Goal: Task Accomplishment & Management: Manage account settings

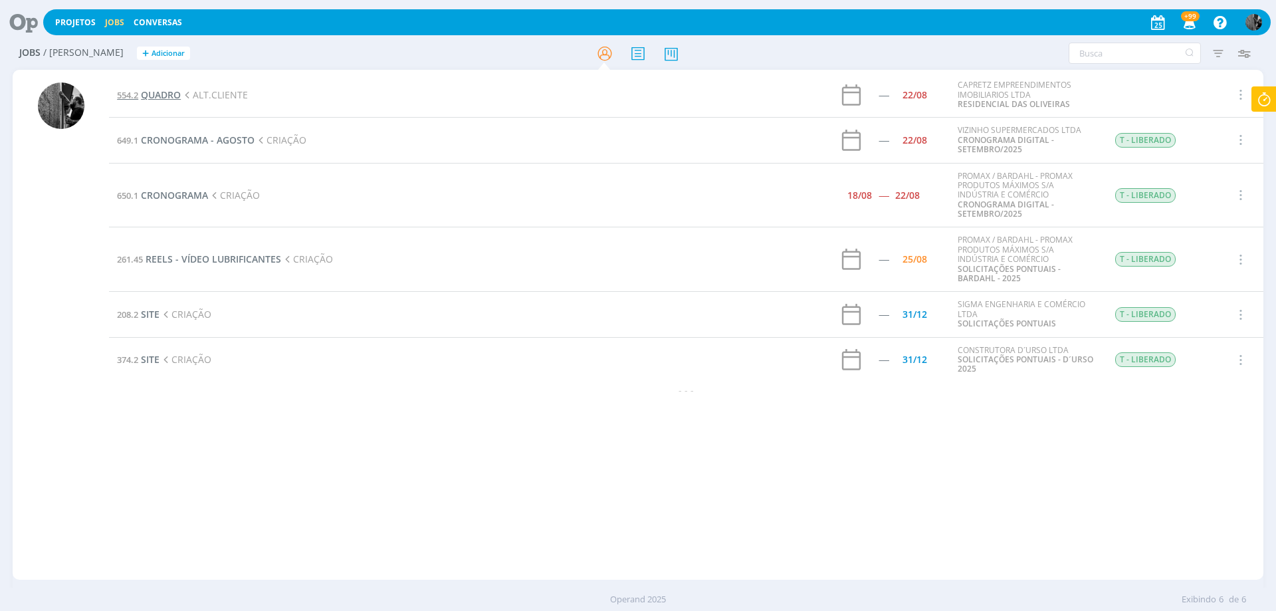
click at [169, 95] on span "QUADRO" at bounding box center [161, 94] width 40 height 13
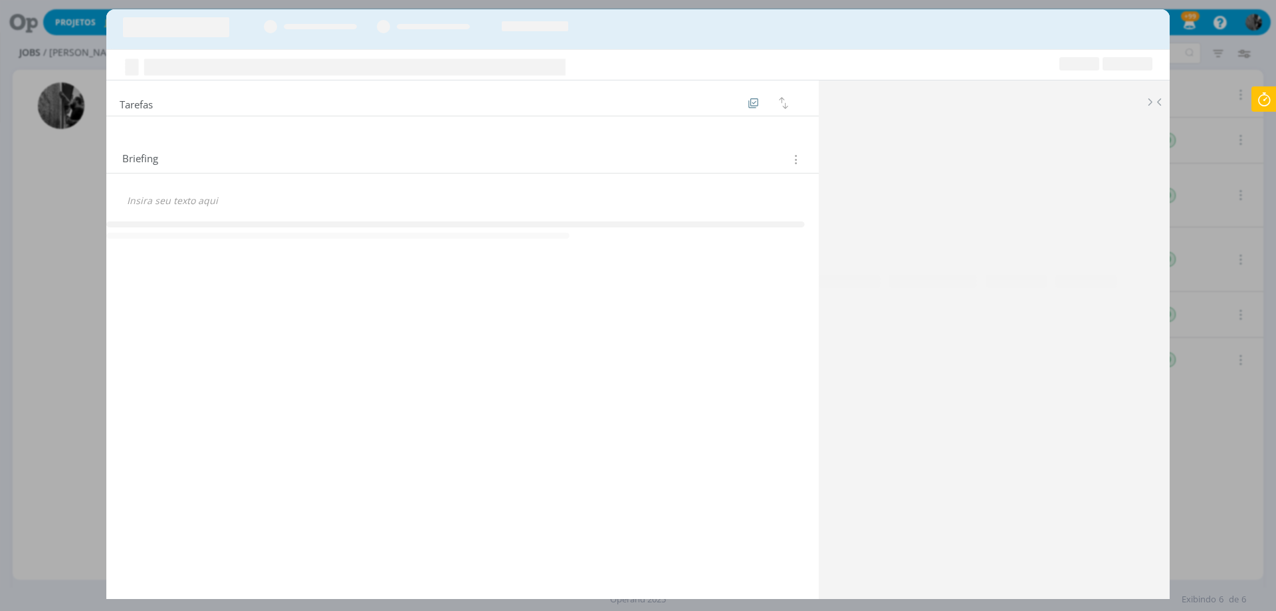
click at [1276, 110] on icon at bounding box center [1264, 99] width 24 height 26
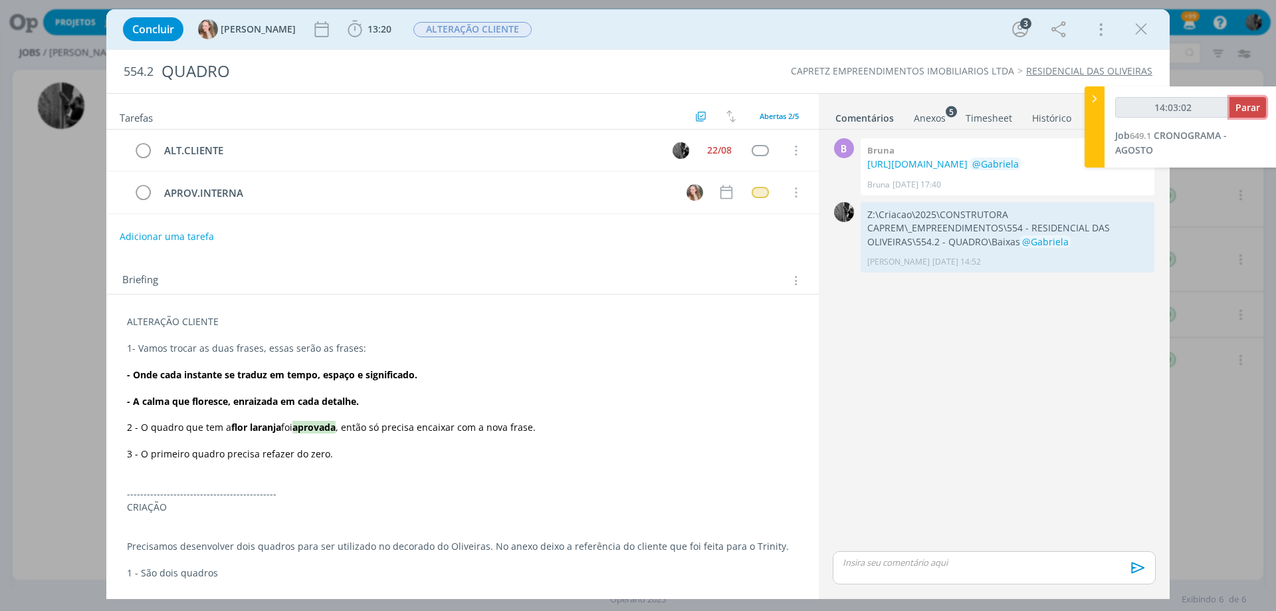
type input "14:03:03"
click at [1250, 106] on span "Parar" at bounding box center [1248, 107] width 25 height 13
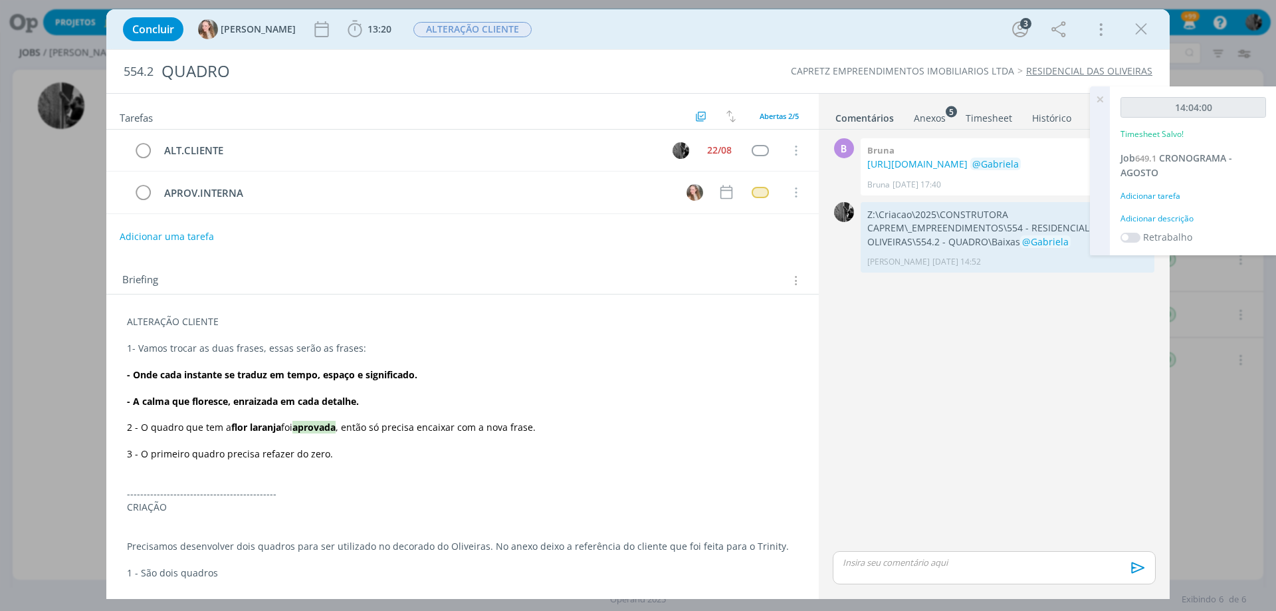
click at [1097, 97] on icon at bounding box center [1100, 99] width 24 height 26
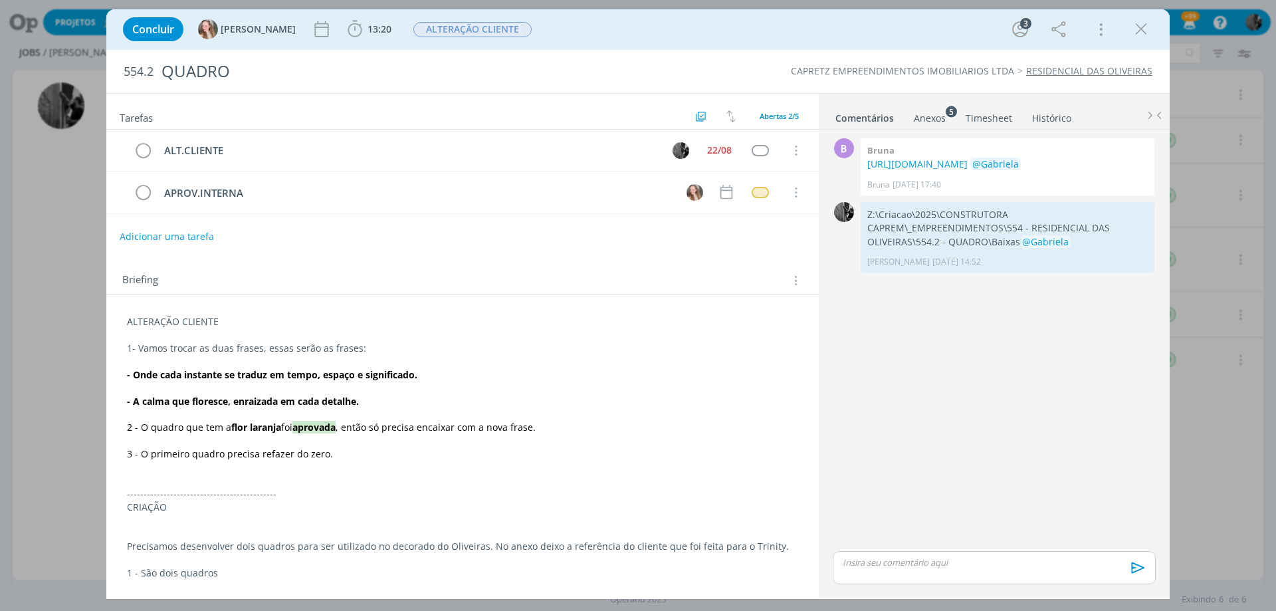
click at [308, 12] on div "Concluir Gabriela 13:20 Iniciar Apontar Data * 25/08/2025 Horas * 00:00 Tarefa …" at bounding box center [638, 29] width 1064 height 40
click at [344, 31] on button "13:20" at bounding box center [369, 29] width 51 height 21
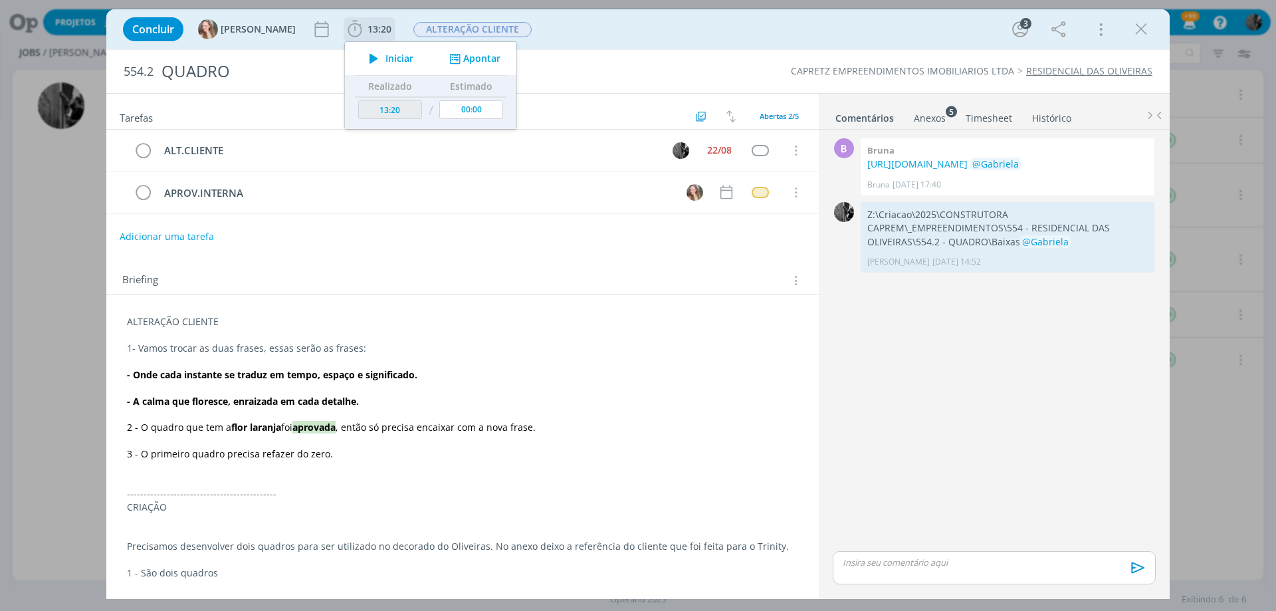
click at [362, 58] on icon "dialog" at bounding box center [373, 58] width 23 height 17
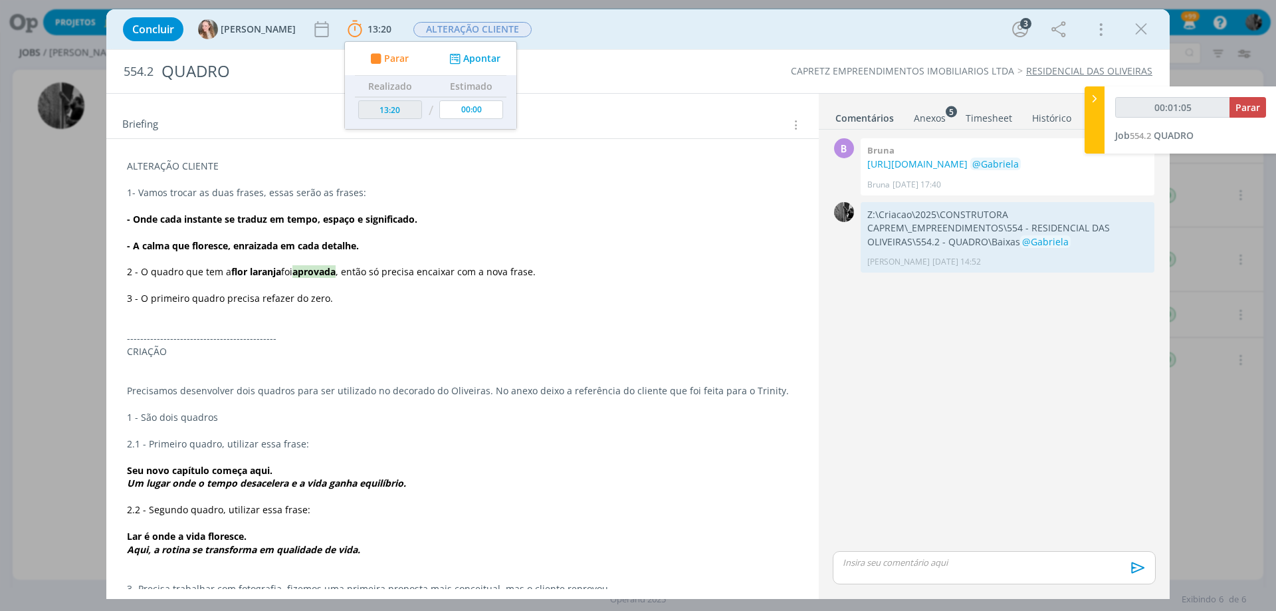
scroll to position [133, 0]
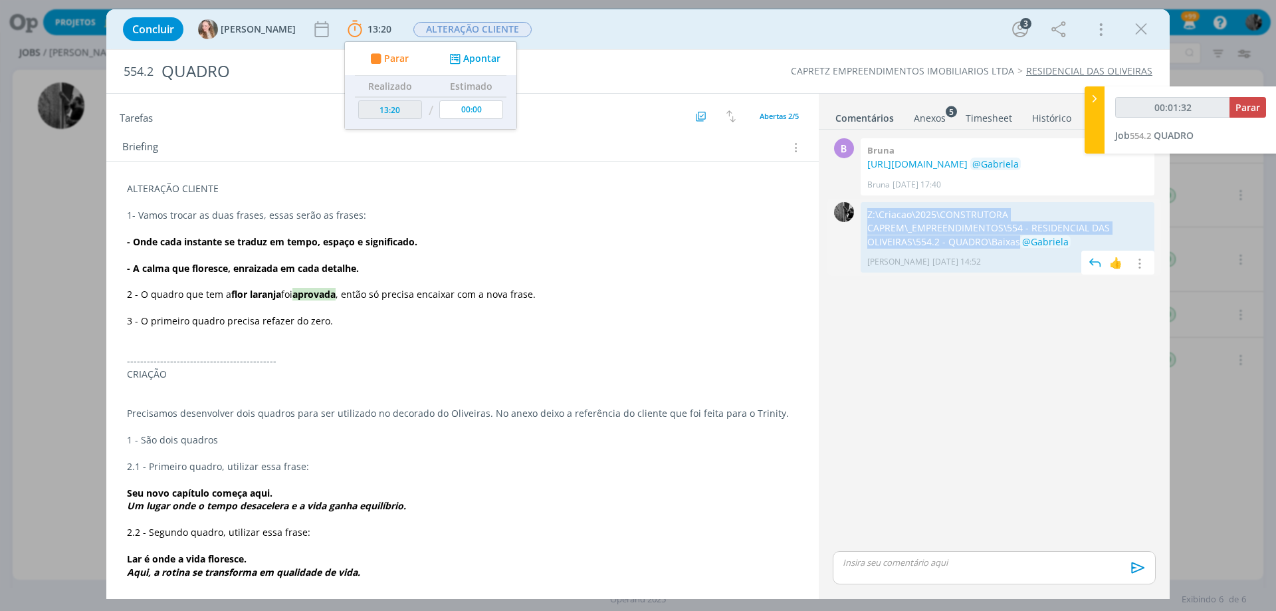
drag, startPoint x: 1017, startPoint y: 255, endPoint x: 869, endPoint y: 227, distance: 150.7
click at [869, 227] on p "Z:\Criacao\2025\CONSTRUTORA CAPREM\_EMPREENDIMENTOS\554 - RESIDENCIAL DAS OLIVE…" at bounding box center [1007, 228] width 280 height 41
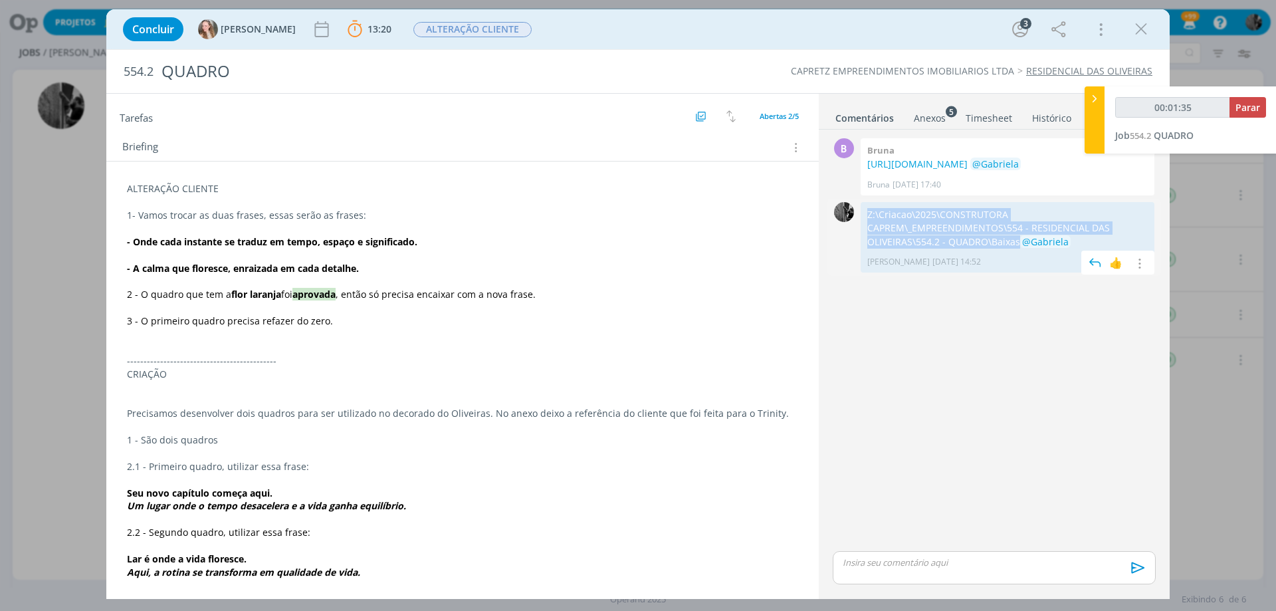
copy p "Z:\Criacao\2025\CONSTRUTORA CAPREM\_EMPREENDIMENTOS\554 - RESIDENCIAL DAS OLIVE…"
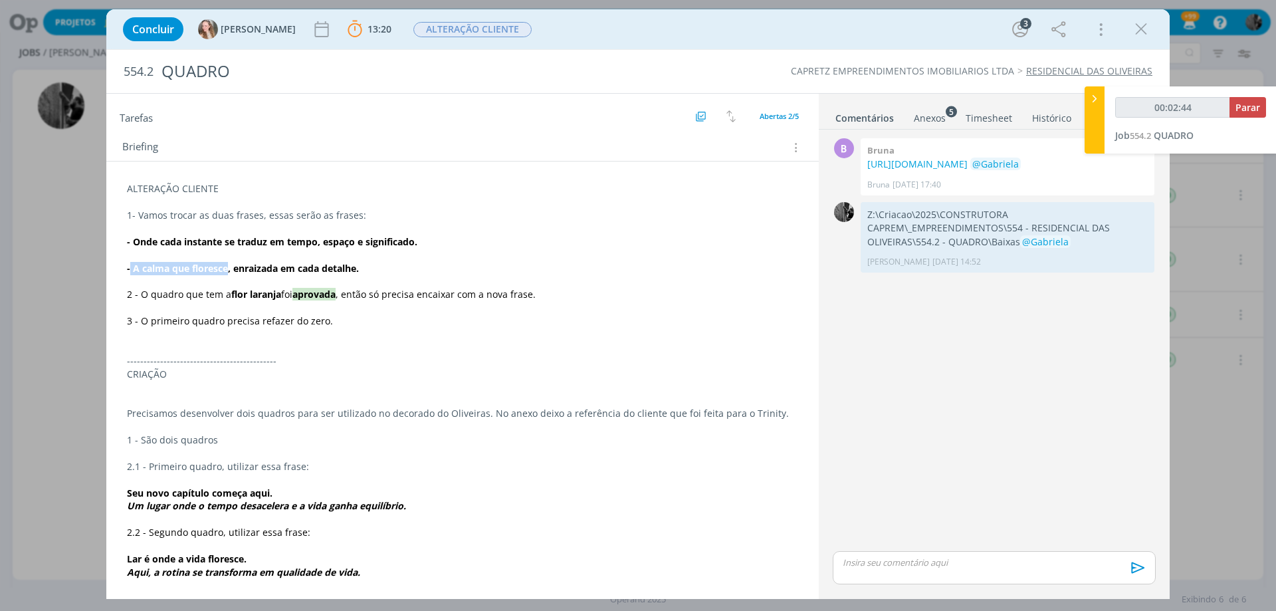
drag, startPoint x: 129, startPoint y: 270, endPoint x: 226, endPoint y: 269, distance: 97.1
click at [226, 269] on strong "- A calma que floresce, enraizada em cada detalhe." at bounding box center [243, 268] width 232 height 13
copy strong "A calma que floresce"
drag, startPoint x: 231, startPoint y: 268, endPoint x: 406, endPoint y: 267, distance: 174.8
click at [406, 267] on p "- A calma que floresce, enraizada em cada detalhe." at bounding box center [462, 268] width 671 height 13
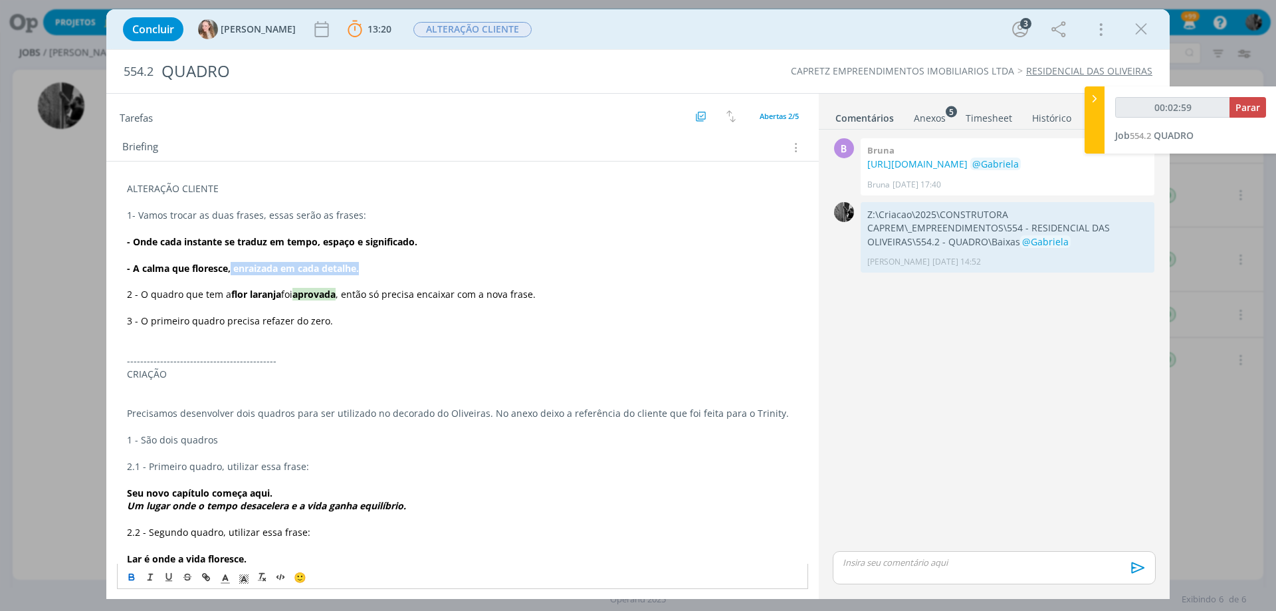
copy strong "enraizada em cada detalhe."
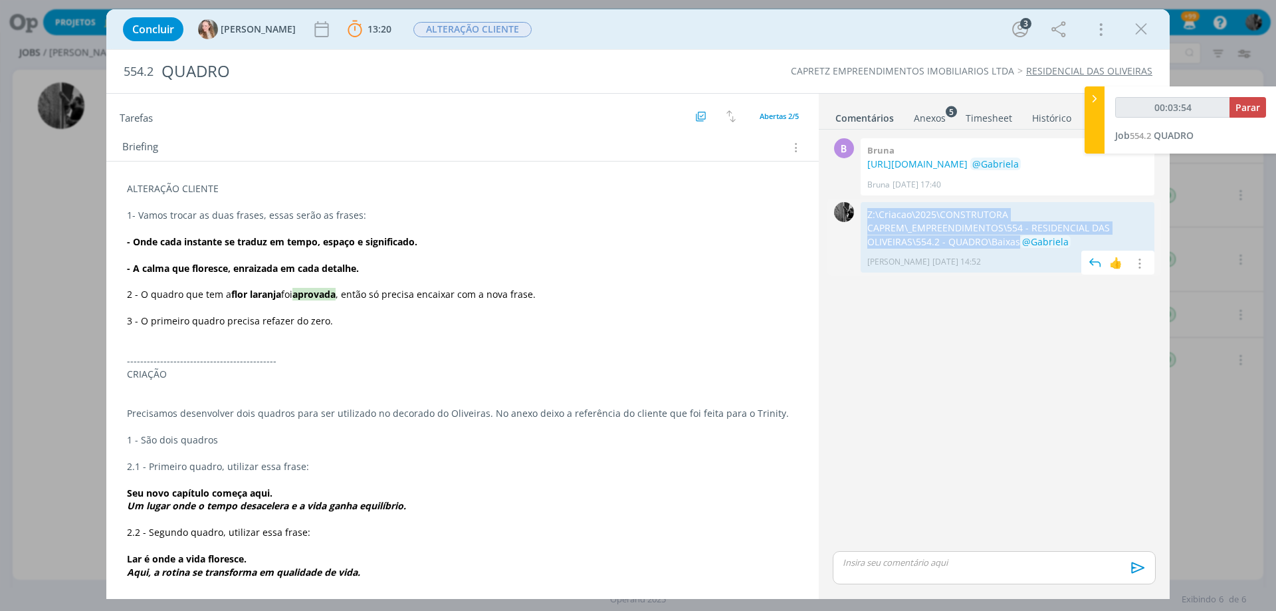
drag, startPoint x: 1018, startPoint y: 255, endPoint x: 869, endPoint y: 228, distance: 151.2
click at [869, 228] on p "Z:\Criacao\2025\CONSTRUTORA CAPREM\_EMPREENDIMENTOS\554 - RESIDENCIAL DAS OLIVE…" at bounding box center [1007, 228] width 280 height 41
copy p "Z:\Criacao\2025\CONSTRUTORA CAPREM\_EMPREENDIMENTOS\554 - RESIDENCIAL DAS OLIVE…"
drag, startPoint x: 1080, startPoint y: 384, endPoint x: 790, endPoint y: 169, distance: 361.2
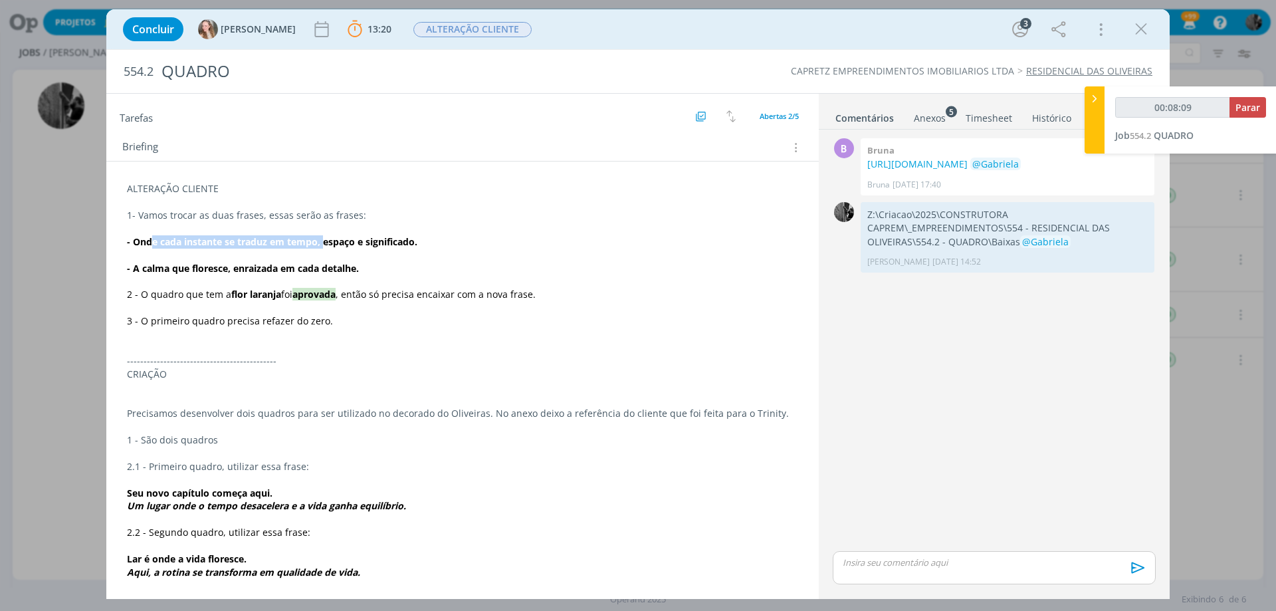
drag, startPoint x: 154, startPoint y: 238, endPoint x: 326, endPoint y: 235, distance: 172.2
click at [326, 235] on strong "- Onde cada instante se traduz em tempo, espaço e significado." at bounding box center [272, 241] width 290 height 13
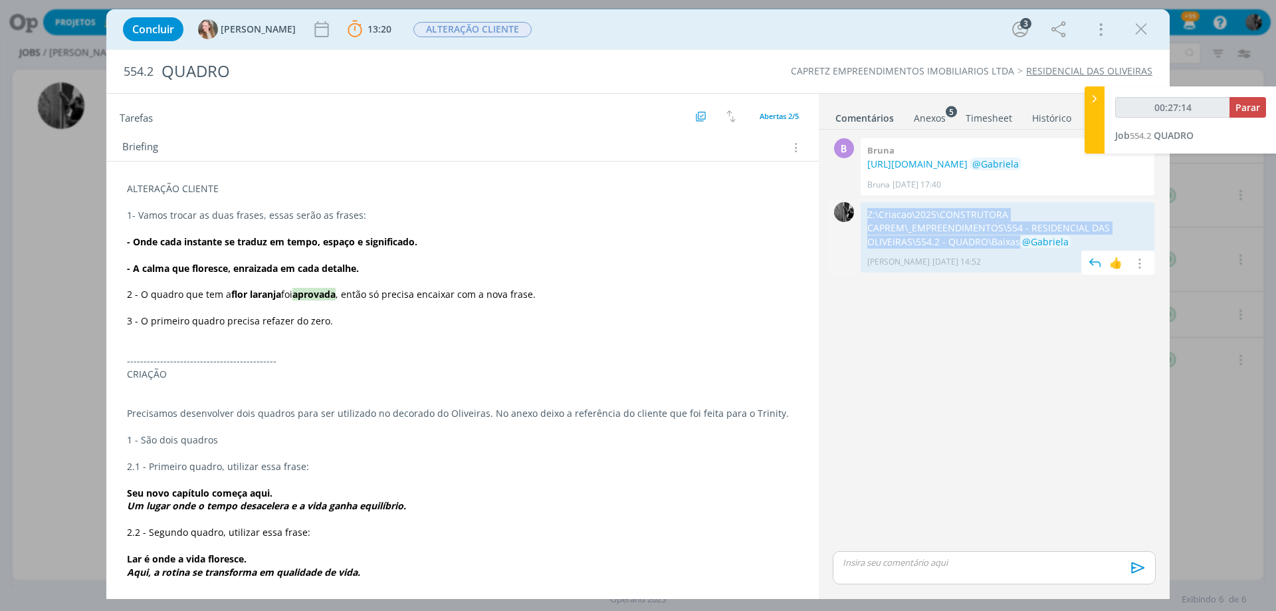
drag, startPoint x: 1018, startPoint y: 255, endPoint x: 865, endPoint y: 229, distance: 155.1
click at [865, 229] on div "Z:\Criacao\2025\CONSTRUTORA CAPREM\_EMPREENDIMENTOS\554 - RESIDENCIAL DAS OLIVE…" at bounding box center [1008, 237] width 294 height 70
copy p "Z:\Criacao\2025\CONSTRUTORA CAPREM\_EMPREENDIMENTOS\554 - RESIDENCIAL DAS OLIVE…"
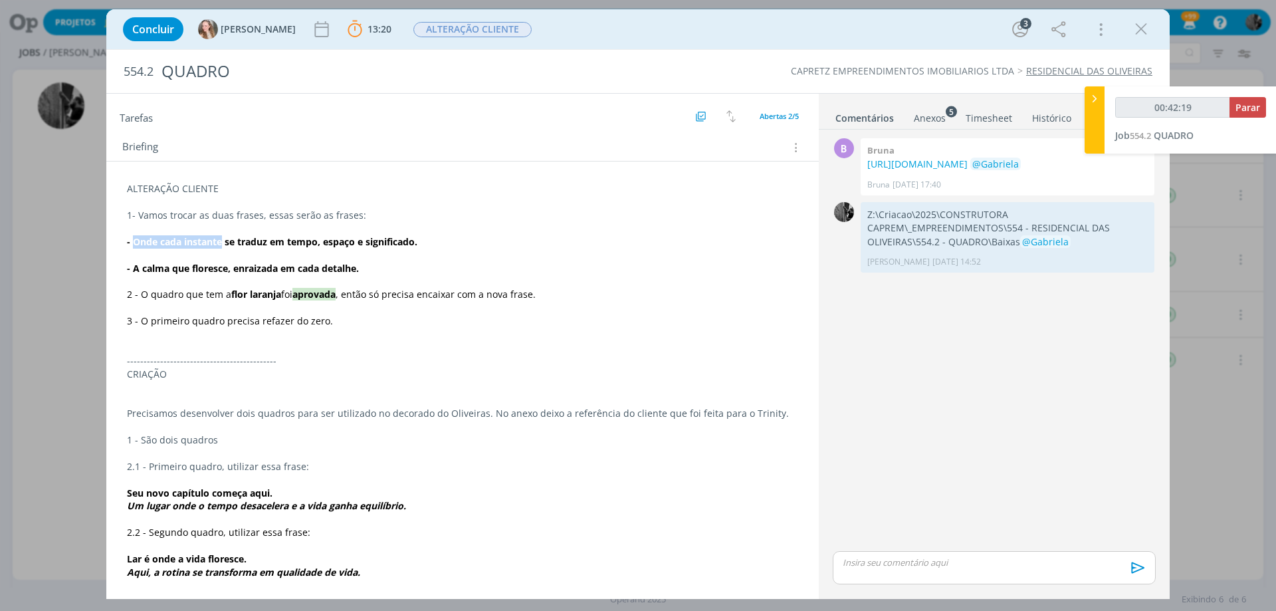
drag, startPoint x: 133, startPoint y: 240, endPoint x: 222, endPoint y: 237, distance: 89.1
click at [222, 237] on strong "- Onde cada instante se traduz em tempo, espaço e significado." at bounding box center [272, 241] width 290 height 13
copy strong "Onde cada instante"
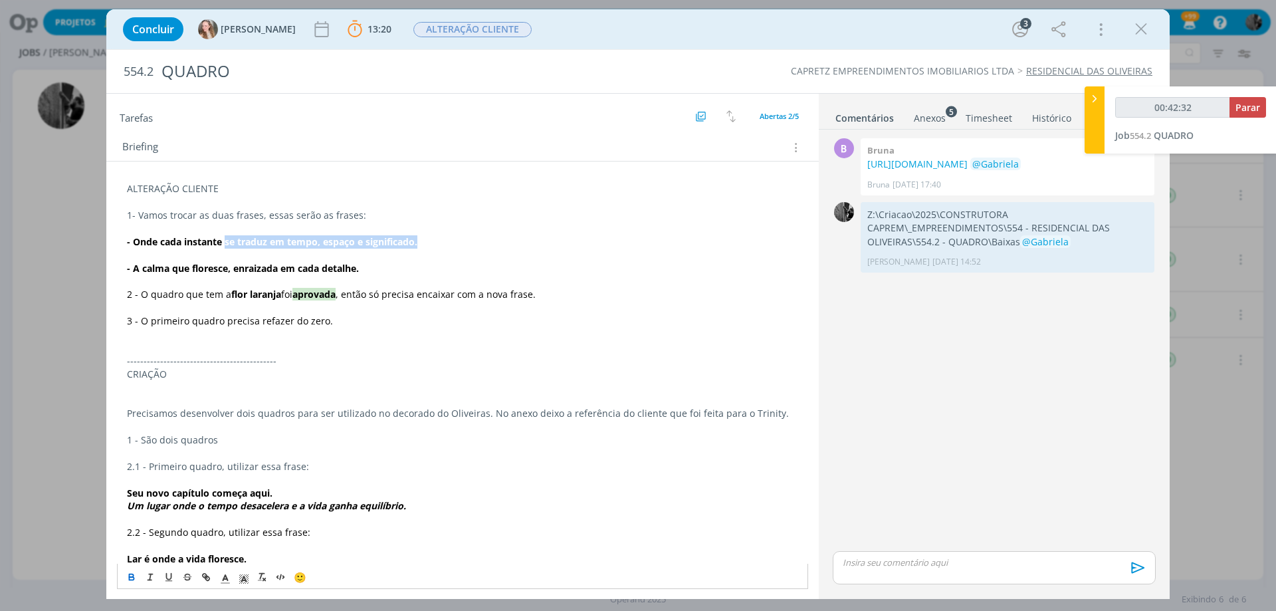
drag, startPoint x: 227, startPoint y: 239, endPoint x: 446, endPoint y: 239, distance: 219.3
click at [446, 239] on p "- Onde cada instante se traduz em tempo, espaço e significado." at bounding box center [462, 241] width 671 height 13
copy strong "se traduz em tempo, espaço e significado."
type input "00:53:08"
click at [1246, 110] on span "Parar" at bounding box center [1248, 107] width 25 height 13
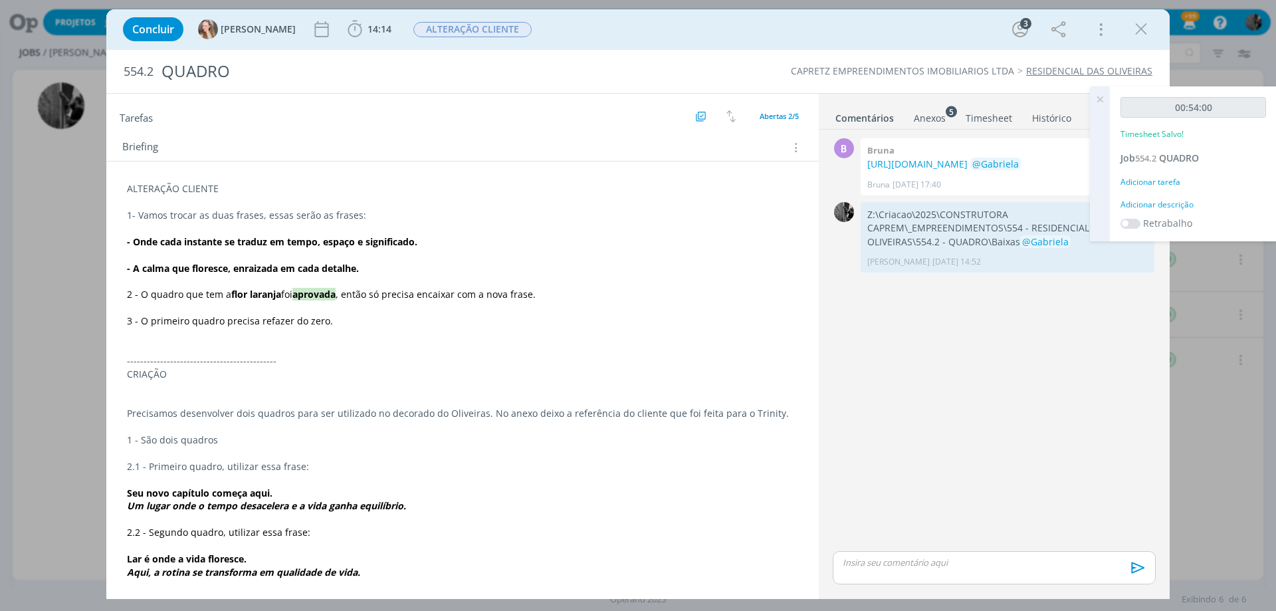
click at [913, 565] on p "dialog" at bounding box center [994, 562] width 302 height 12
click at [892, 554] on span "[PERSON_NAME]" at bounding box center [915, 556] width 82 height 15
click at [1133, 574] on icon "dialog" at bounding box center [1137, 572] width 20 height 20
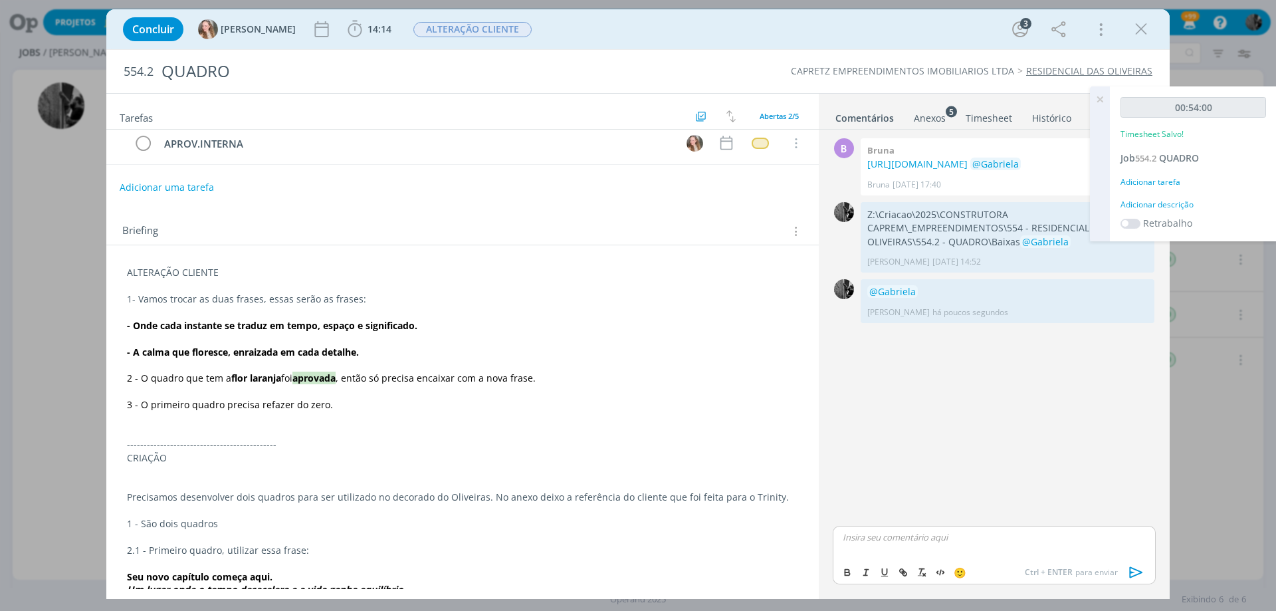
scroll to position [0, 0]
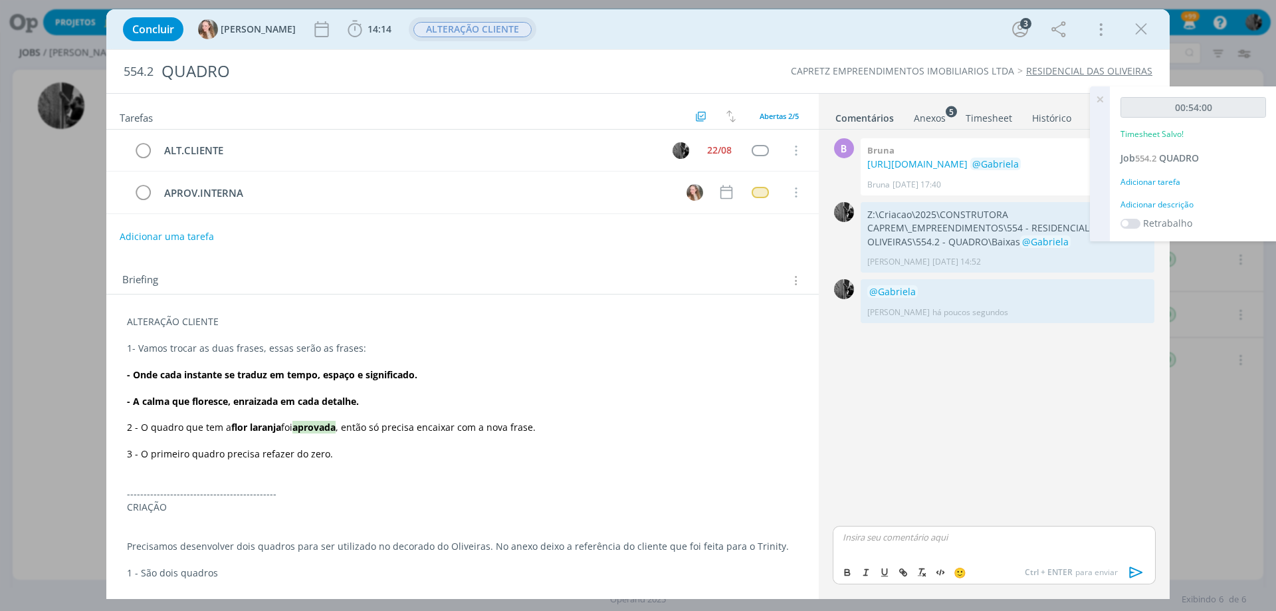
click at [413, 21] on button "ALTERAÇÃO CLIENTE" at bounding box center [473, 29] width 120 height 17
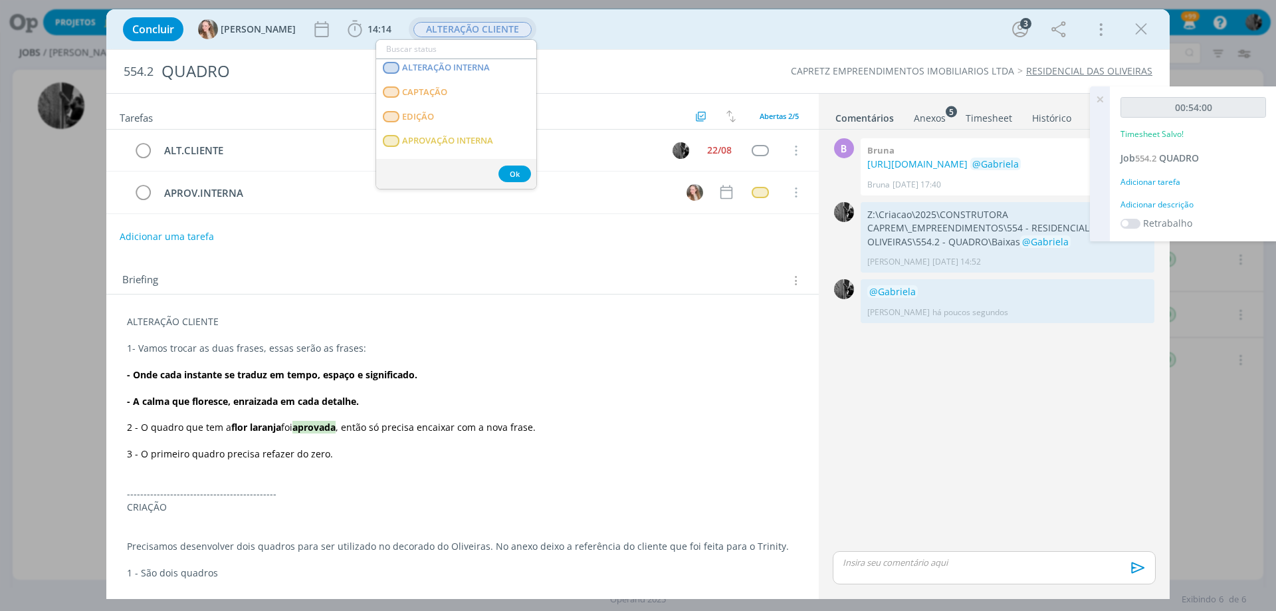
scroll to position [133, 0]
click at [453, 128] on span "APROVAÇÃO INTERNA" at bounding box center [447, 133] width 91 height 11
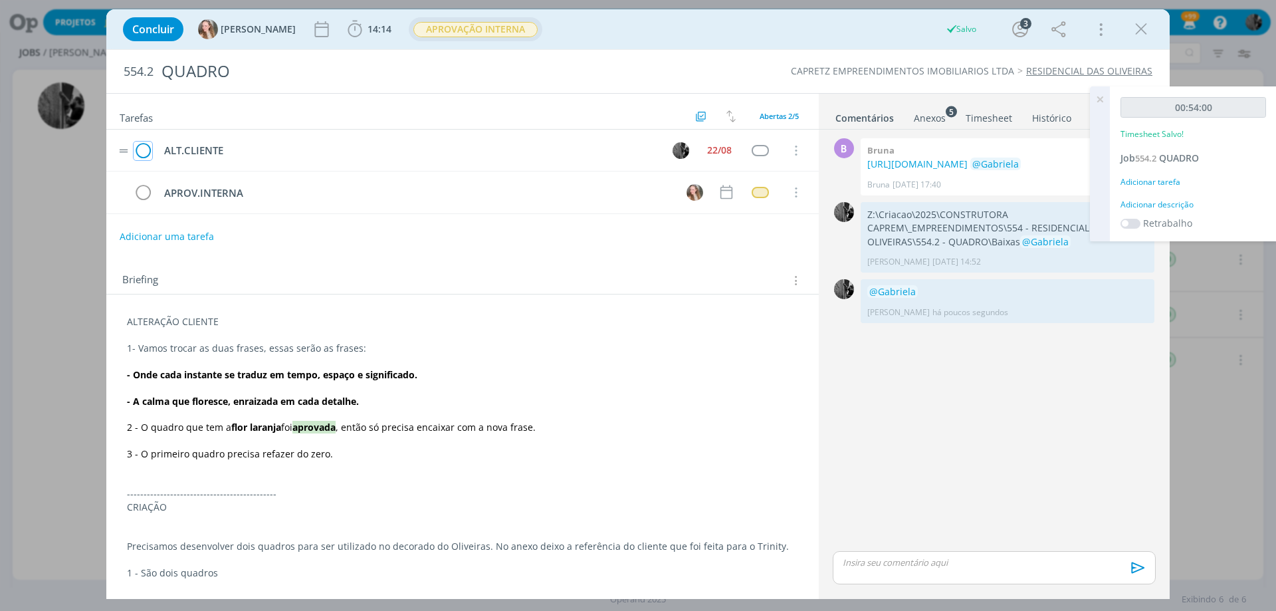
click at [145, 152] on icon "dialog" at bounding box center [143, 151] width 19 height 20
click at [141, 152] on icon "dialog" at bounding box center [143, 151] width 19 height 20
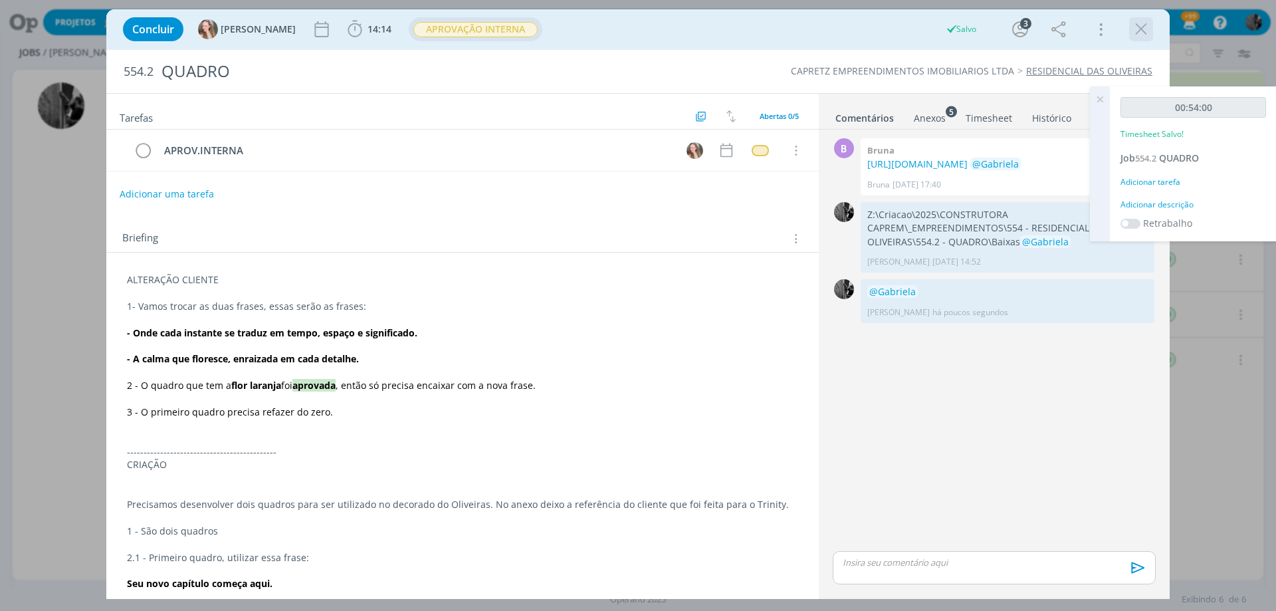
click at [1145, 40] on div "dialog" at bounding box center [1141, 29] width 24 height 24
click at [1154, 28] on div "Concluir Gabriela 14:14 Iniciar Apontar Data * 25/08/2025 Horas * 00:00 Tarefa …" at bounding box center [638, 29] width 1044 height 32
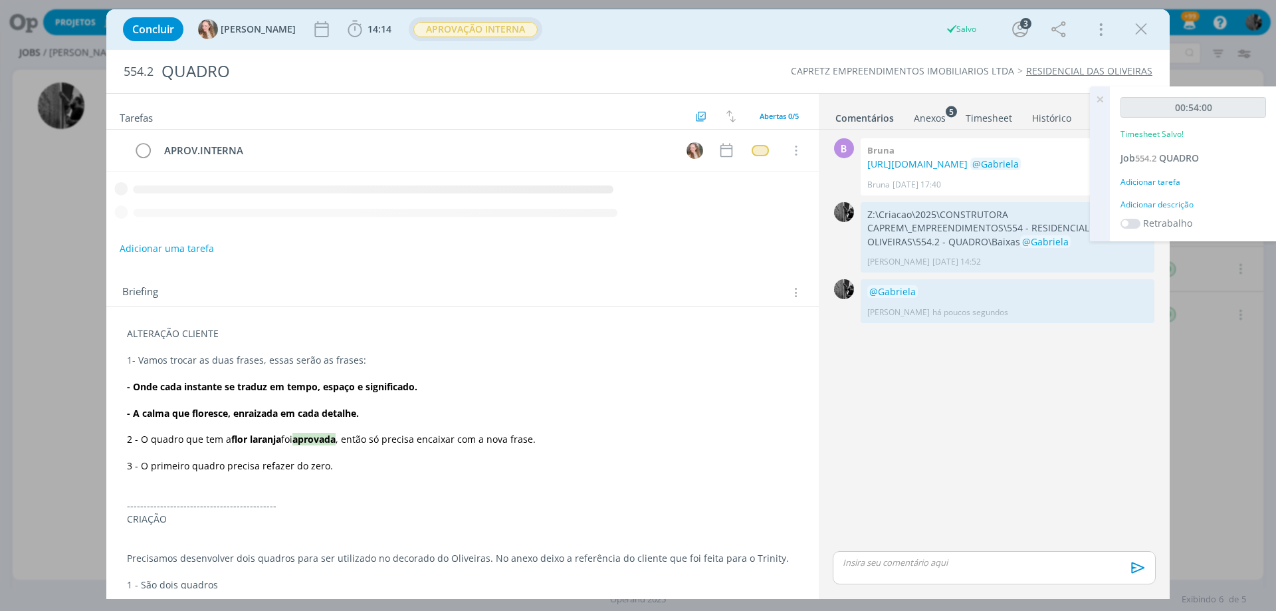
click at [1145, 30] on icon "dialog" at bounding box center [1141, 29] width 20 height 20
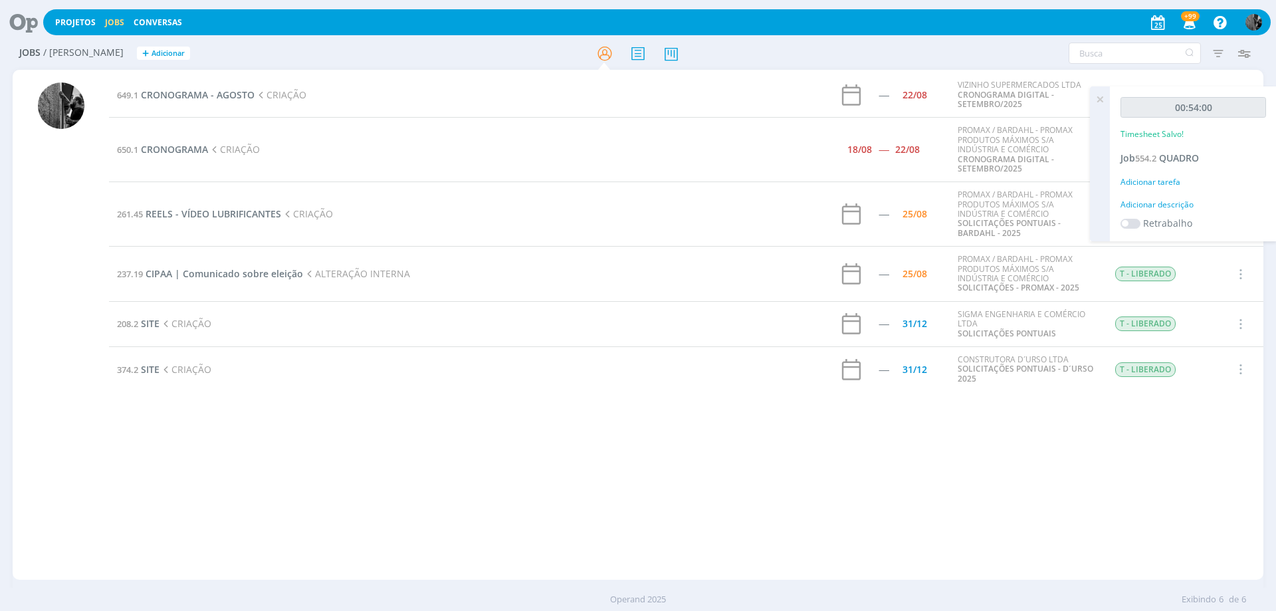
click at [318, 274] on span "ALTERAÇÃO INTERNA" at bounding box center [356, 273] width 107 height 13
click at [256, 275] on span "CIPAA | Comunicado sobre eleição" at bounding box center [225, 273] width 158 height 13
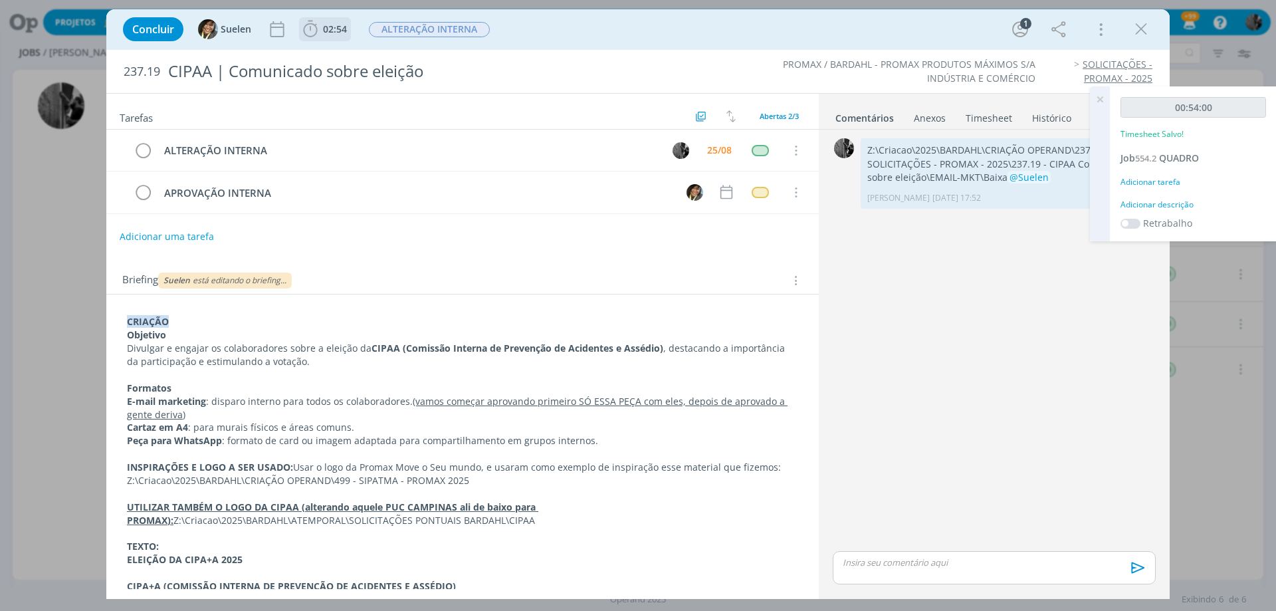
click at [302, 24] on icon "dialog" at bounding box center [310, 29] width 20 height 20
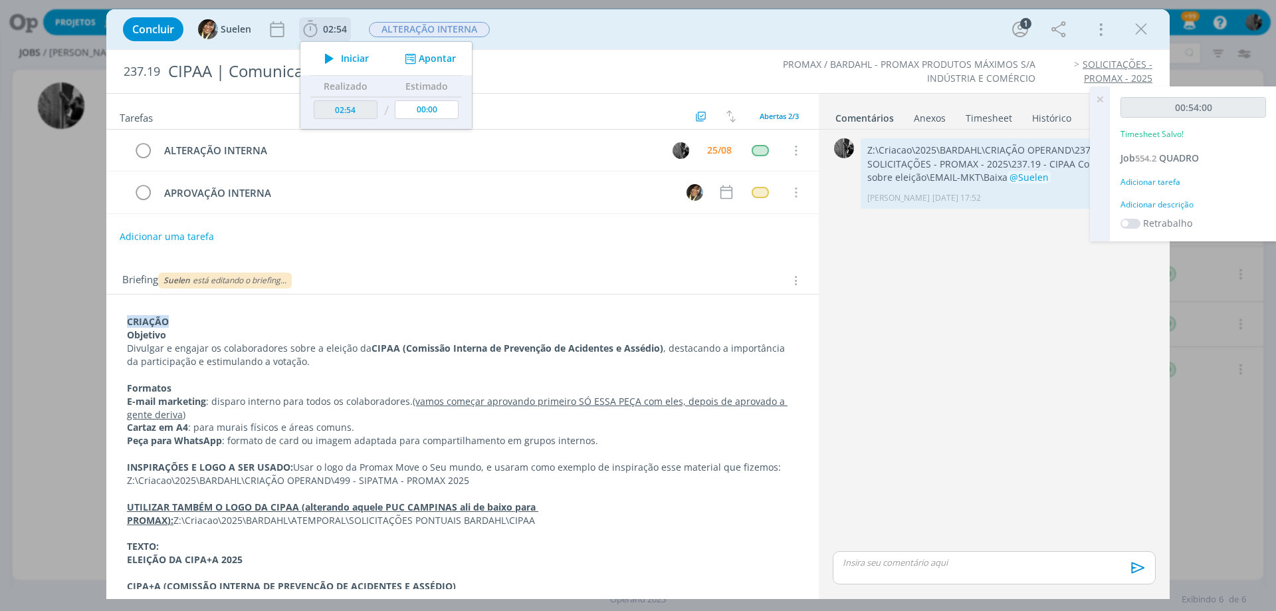
click at [340, 53] on icon "dialog" at bounding box center [329, 58] width 23 height 17
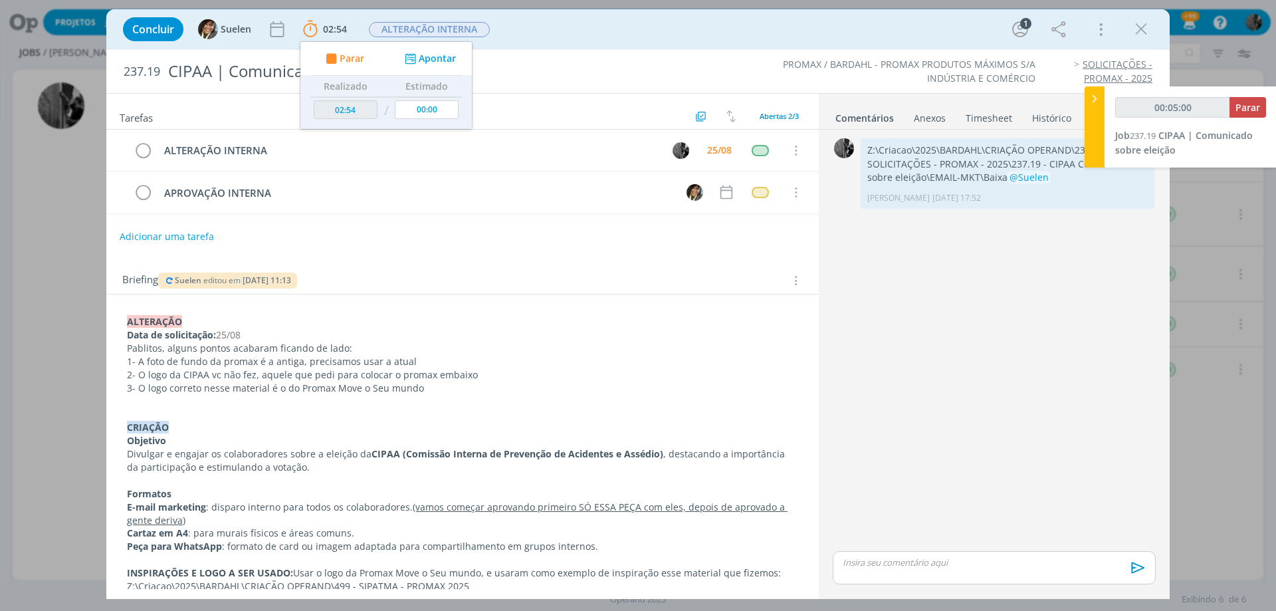
type input "00:05:01"
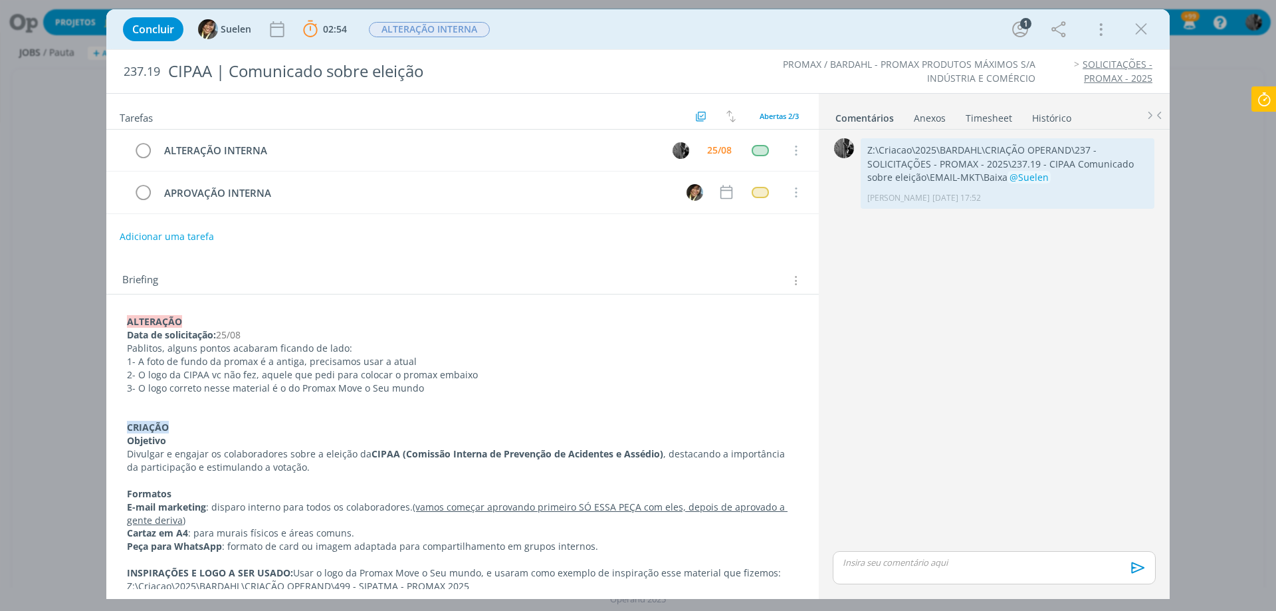
click at [932, 115] on div "Anexos 0" at bounding box center [930, 118] width 32 height 13
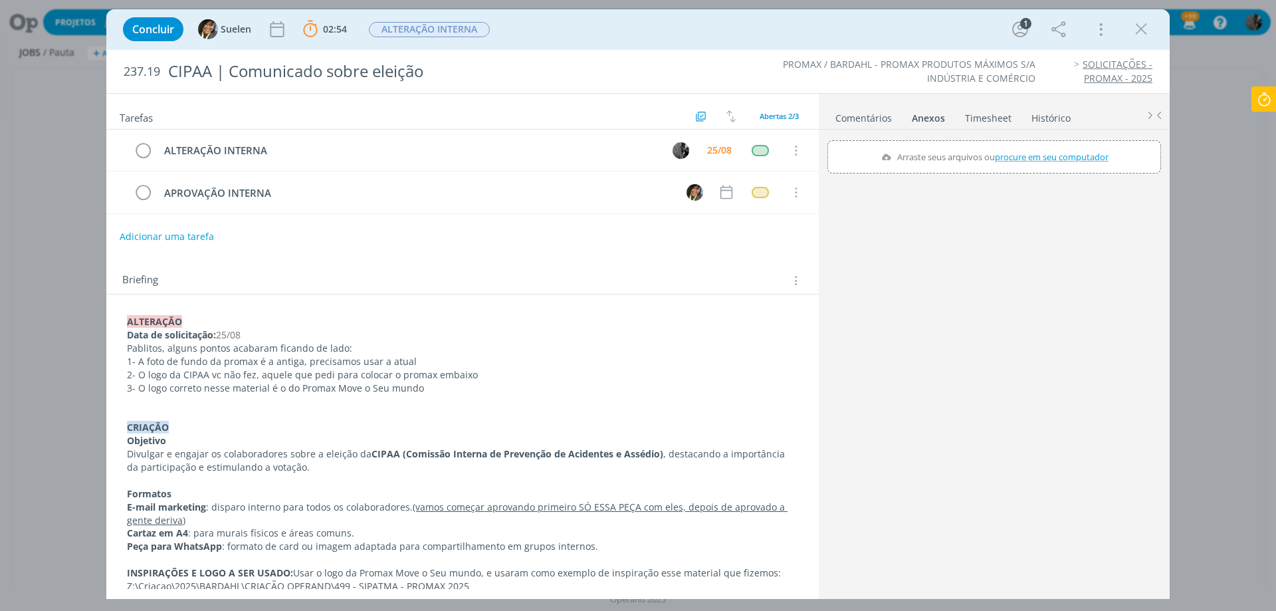
click at [871, 119] on link "Comentários" at bounding box center [864, 115] width 58 height 19
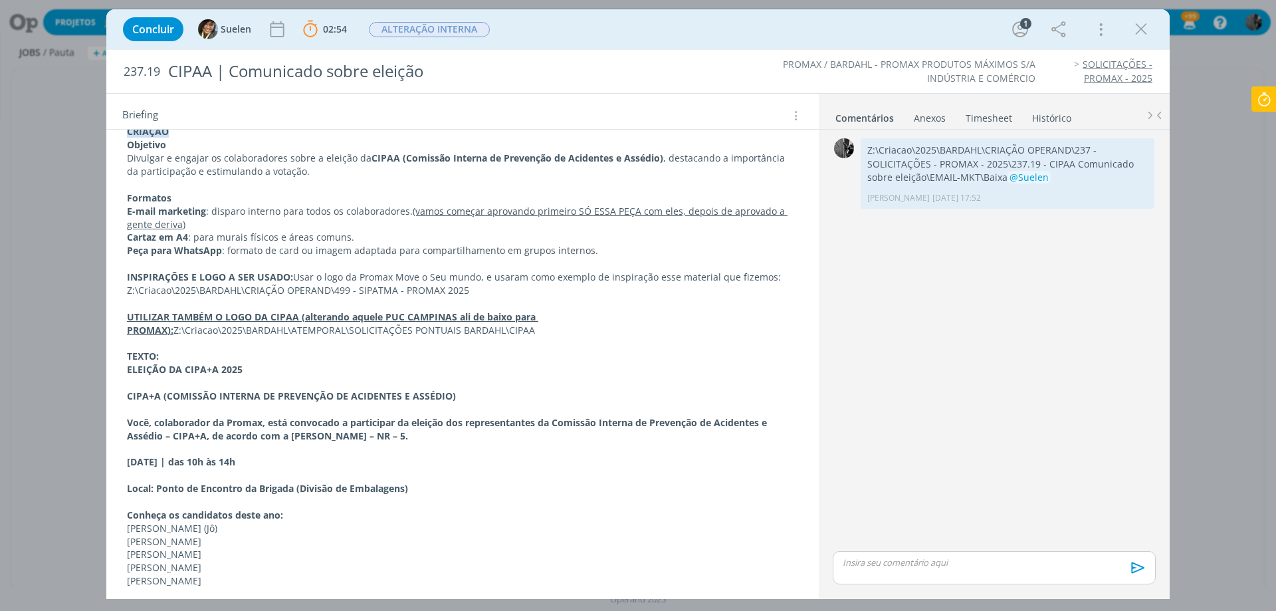
scroll to position [266, 0]
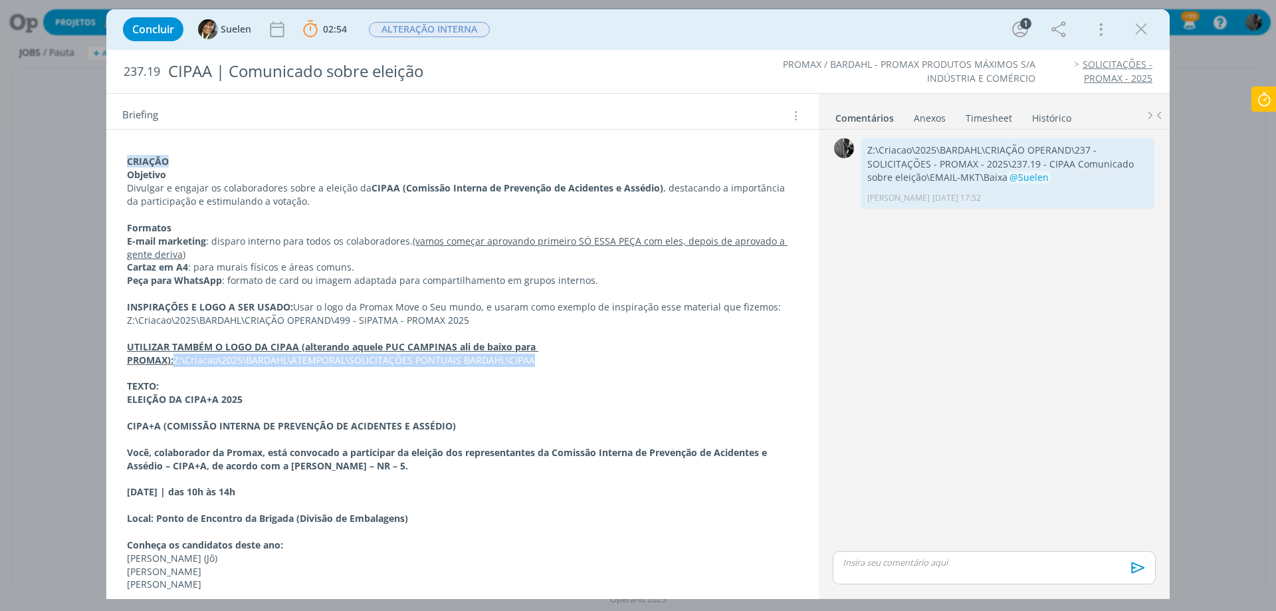
drag, startPoint x: 495, startPoint y: 354, endPoint x: 90, endPoint y: 357, distance: 404.8
click at [90, 357] on div "Concluir Suelen 02:54 Parar Apontar Data * [DATE] Horas * 00:00 Tarefa Selecion…" at bounding box center [638, 305] width 1276 height 611
copy p "Z:\Criacao\2025\BARDAHL\ATEMPORAL\SOLICITAÇÕES PONTUAIS BARDAHL\CIPAA"
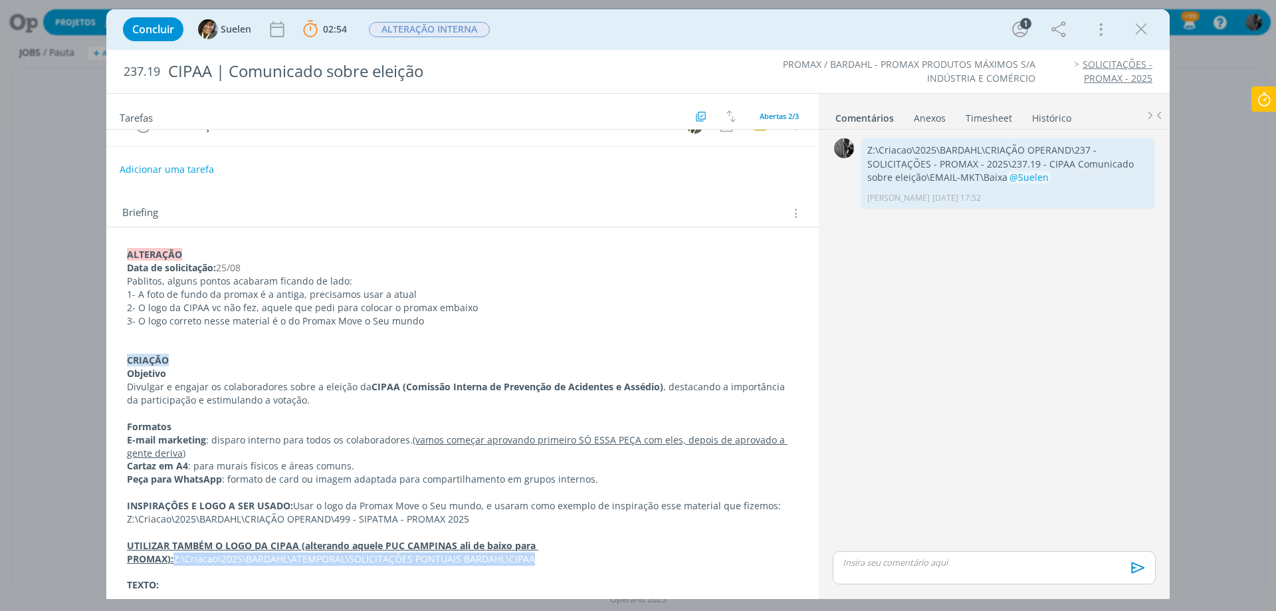
scroll to position [66, 0]
drag, startPoint x: 979, startPoint y: 177, endPoint x: 867, endPoint y: 142, distance: 117.1
click at [867, 142] on div "Z:\Criacao\2025\BARDAHL\CRIAÇÃO OPERAND\237 - SOLICITAÇÕES - PROMAX - 2025\237.…" at bounding box center [1008, 173] width 294 height 70
copy p "Z:\Criacao\2025\BARDAHL\CRIAÇÃO OPERAND\237 - SOLICITAÇÕES - PROMAX - 2025\237.…"
click at [1162, 231] on div "0 Z:\Criacao\2025\BARDAHL\CRIAÇÃO OPERAND\237 - SOLICITAÇÕES - PROMAX - 2025\23…" at bounding box center [994, 363] width 351 height 467
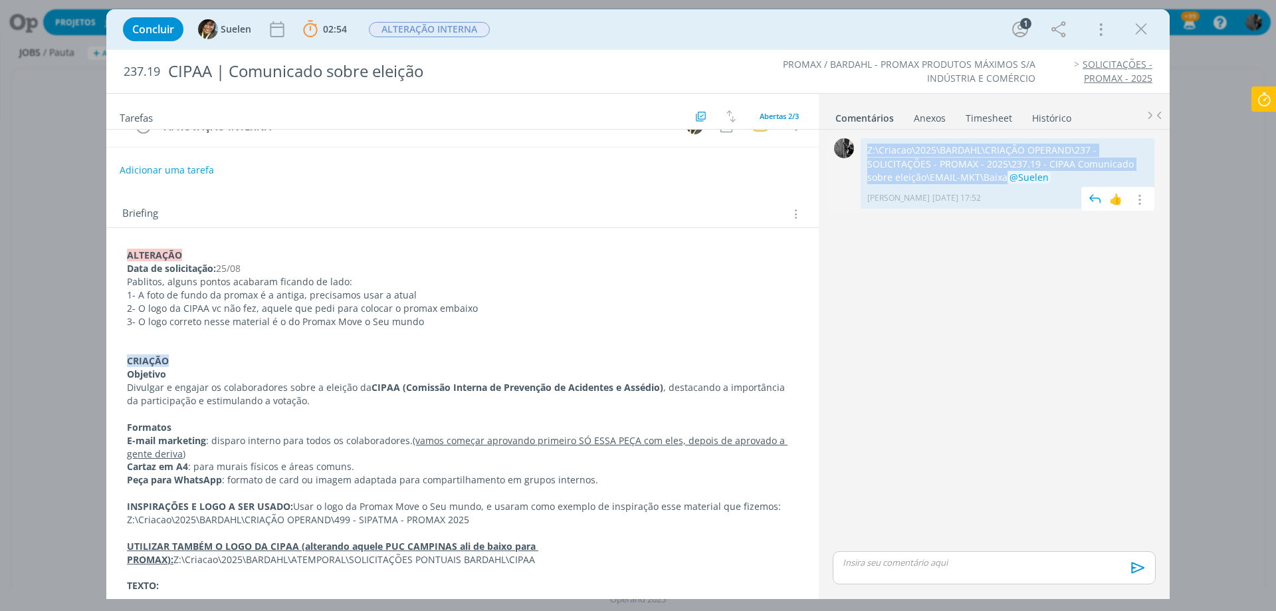
drag, startPoint x: 975, startPoint y: 177, endPoint x: 863, endPoint y: 152, distance: 114.3
click at [863, 152] on div "Z:\Criacao\2025\BARDAHL\CRIAÇÃO OPERAND\237 - SOLICITAÇÕES - PROMAX - 2025\237.…" at bounding box center [1008, 173] width 294 height 70
copy p "Z:\Criacao\2025\BARDAHL\CRIAÇÃO OPERAND\237 - SOLICITAÇÕES - PROMAX - 2025\237.…"
click at [1266, 98] on icon at bounding box center [1264, 99] width 24 height 26
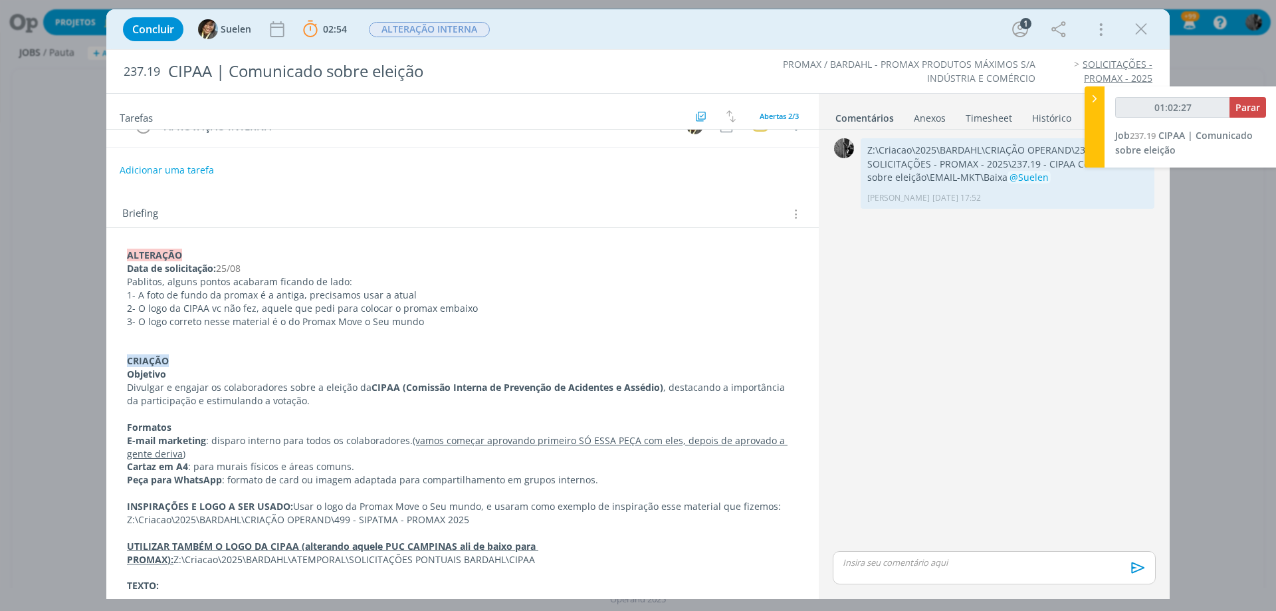
type input "01:02:28"
click at [1242, 109] on span "Parar" at bounding box center [1248, 107] width 25 height 13
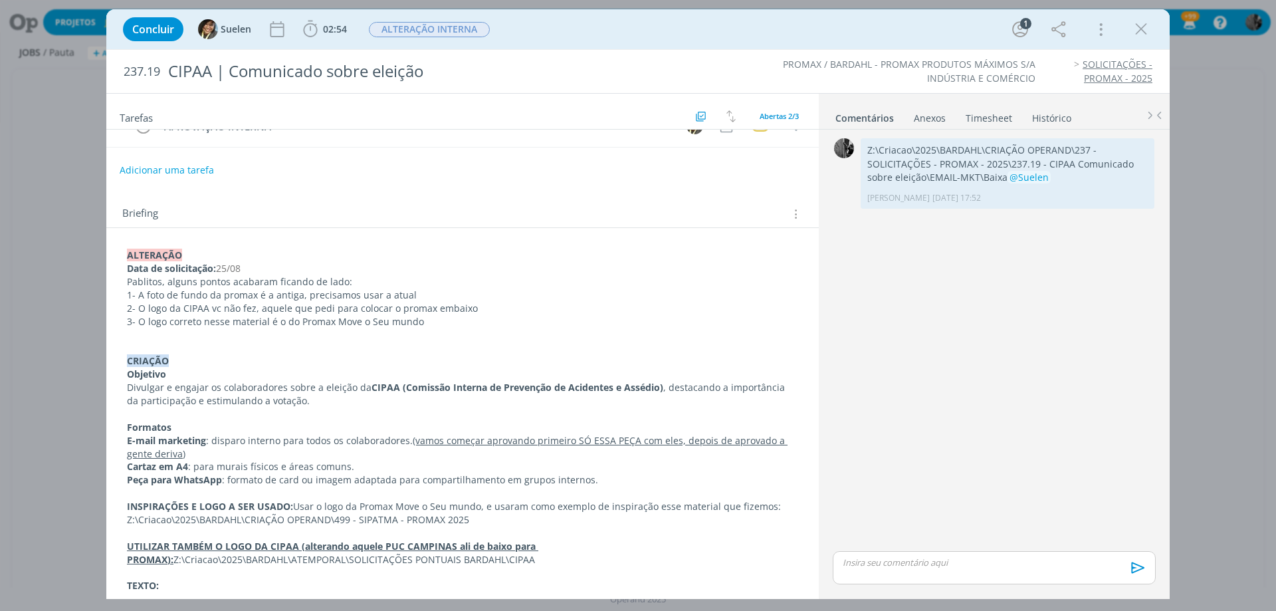
scroll to position [0, 0]
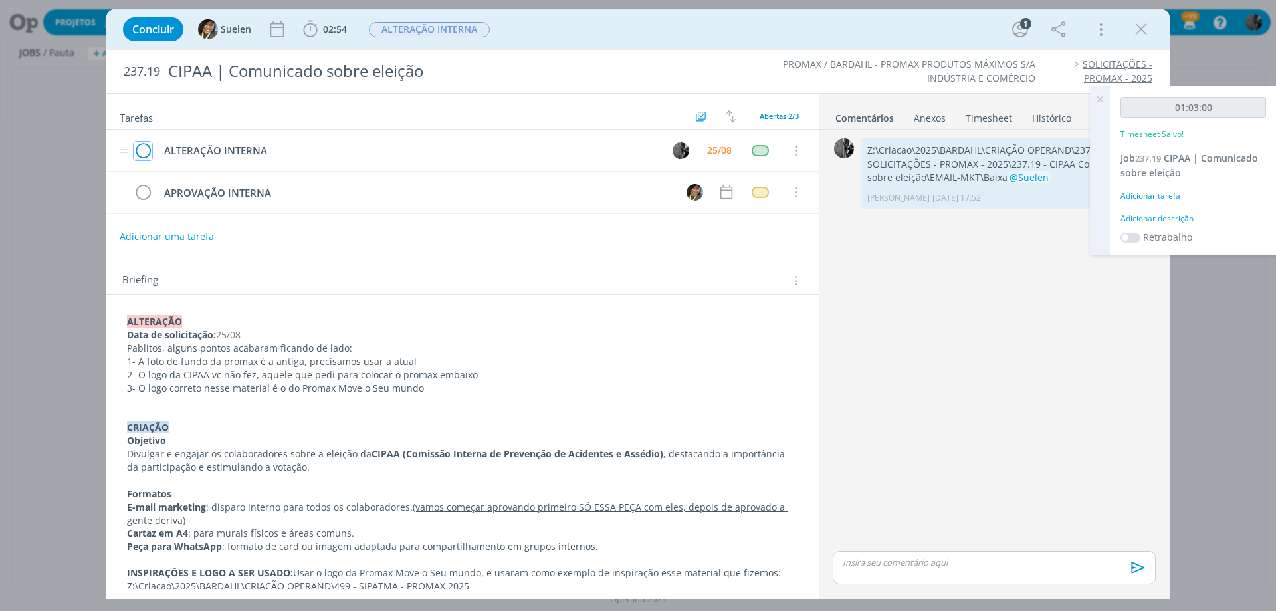
click at [142, 147] on icon "dialog" at bounding box center [143, 151] width 19 height 20
click at [983, 574] on div "dialog" at bounding box center [994, 567] width 323 height 33
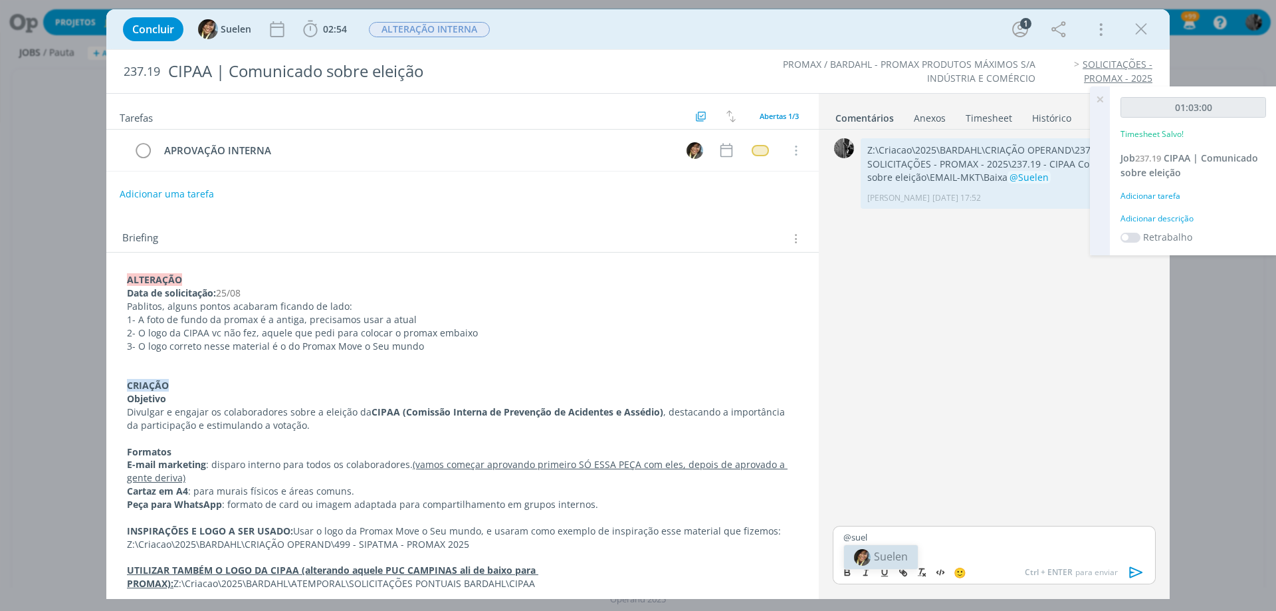
click at [882, 558] on span "Suelen" at bounding box center [891, 556] width 34 height 15
click at [1134, 570] on icon "dialog" at bounding box center [1137, 572] width 20 height 20
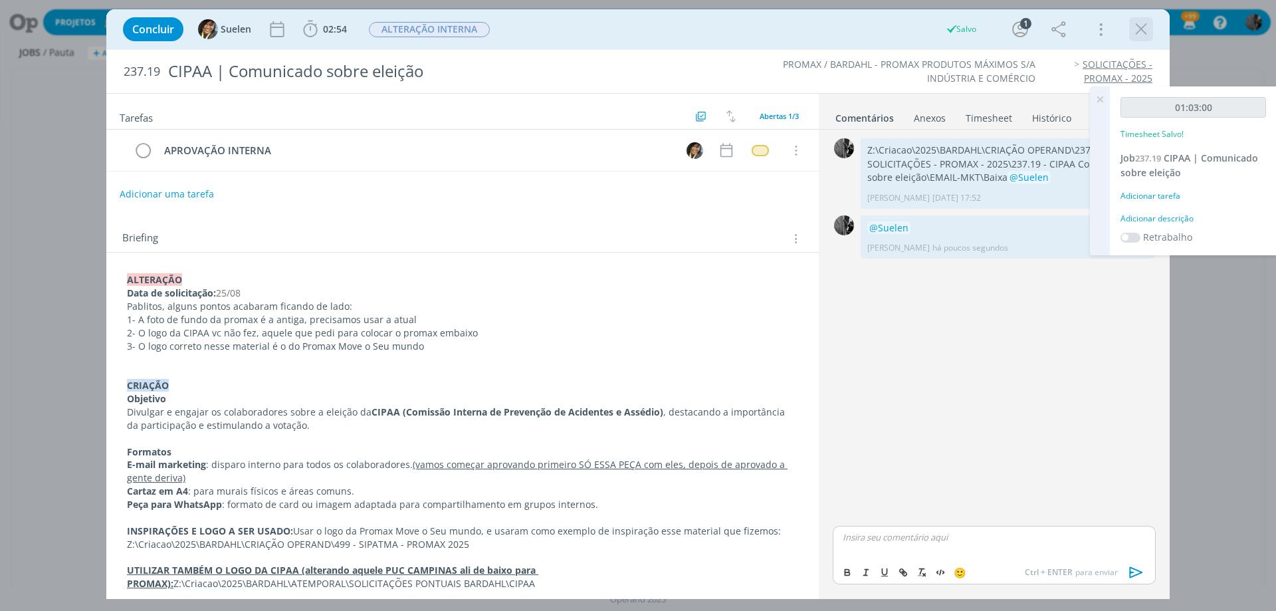
click at [1145, 25] on icon "dialog" at bounding box center [1141, 29] width 20 height 20
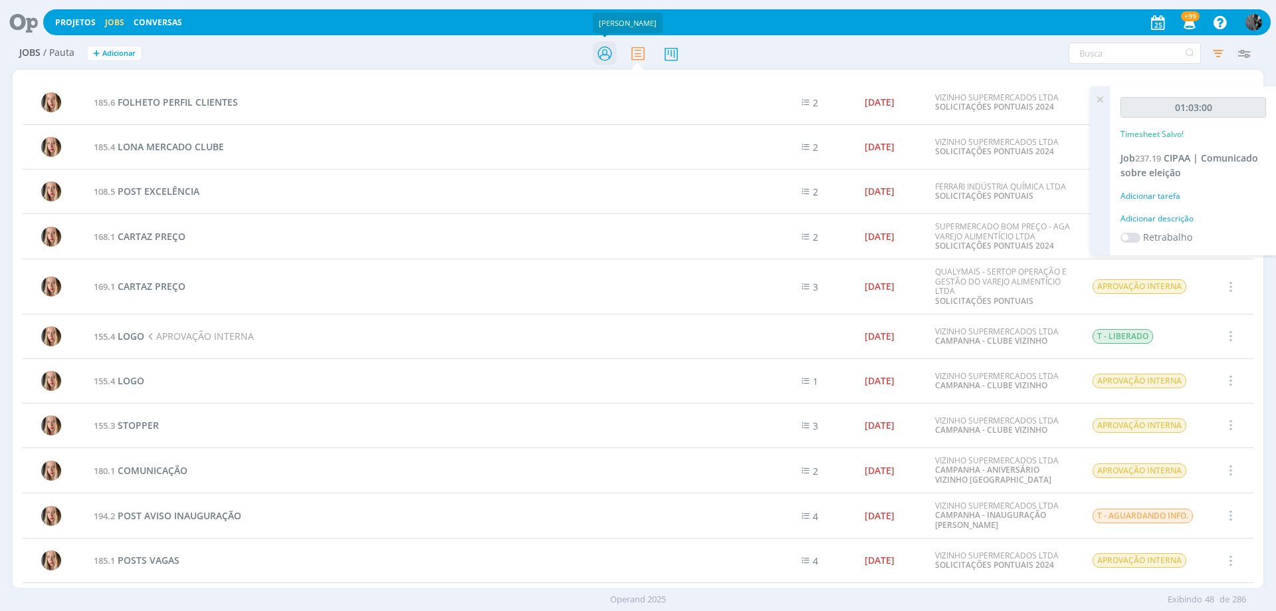
click at [603, 53] on icon at bounding box center [605, 54] width 24 height 26
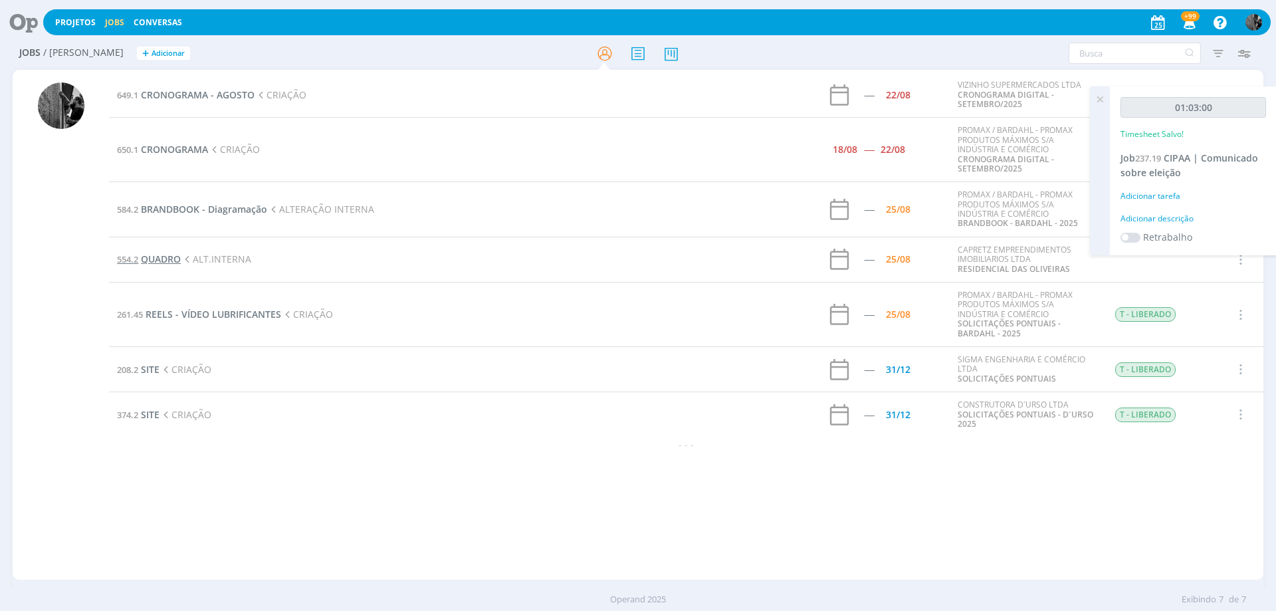
click at [158, 259] on span "QUADRO" at bounding box center [161, 259] width 40 height 13
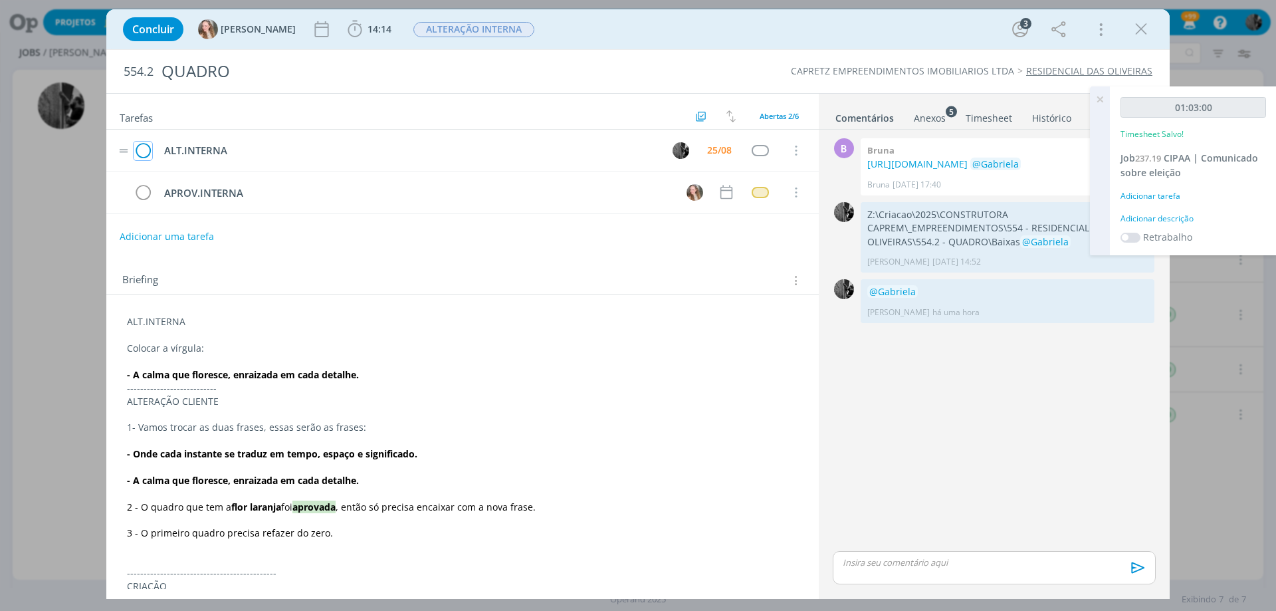
click at [140, 143] on icon "dialog" at bounding box center [143, 151] width 19 height 20
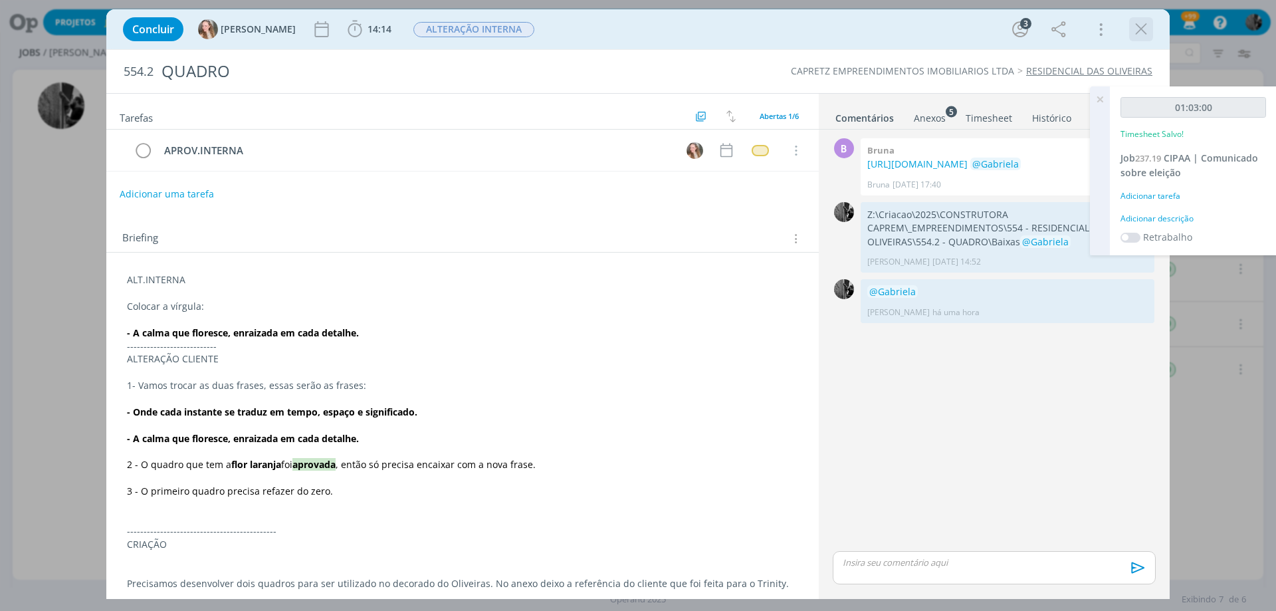
click at [1141, 23] on icon "dialog" at bounding box center [1141, 29] width 20 height 20
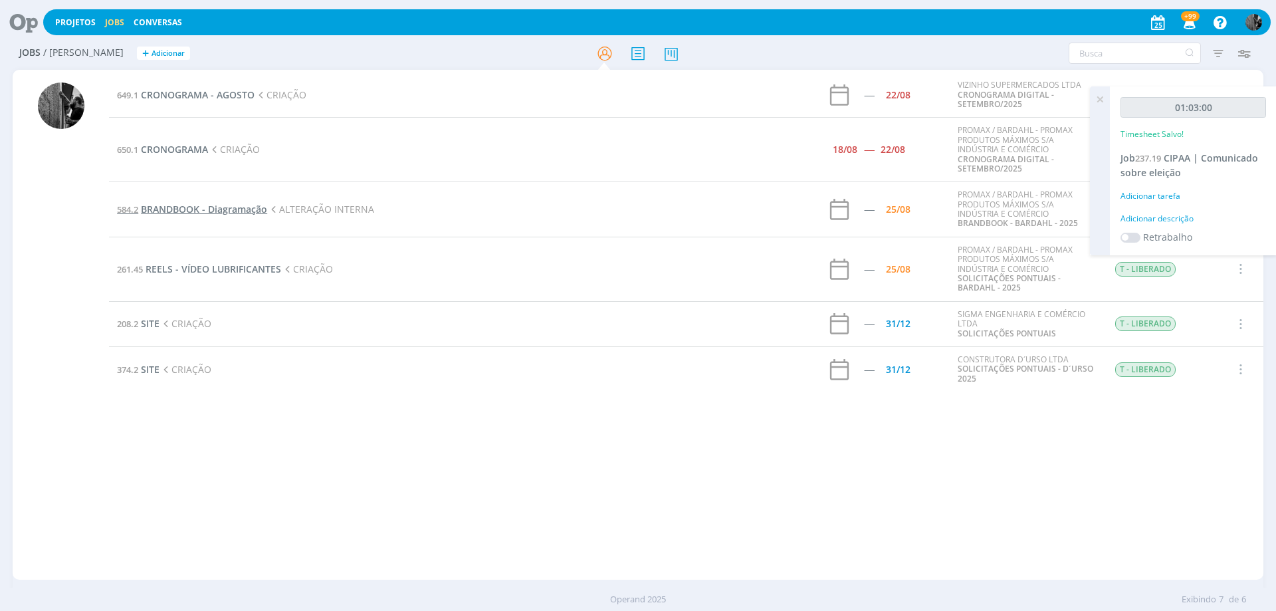
click at [221, 208] on span "BRANDBOOK - Diagramação" at bounding box center [204, 209] width 126 height 13
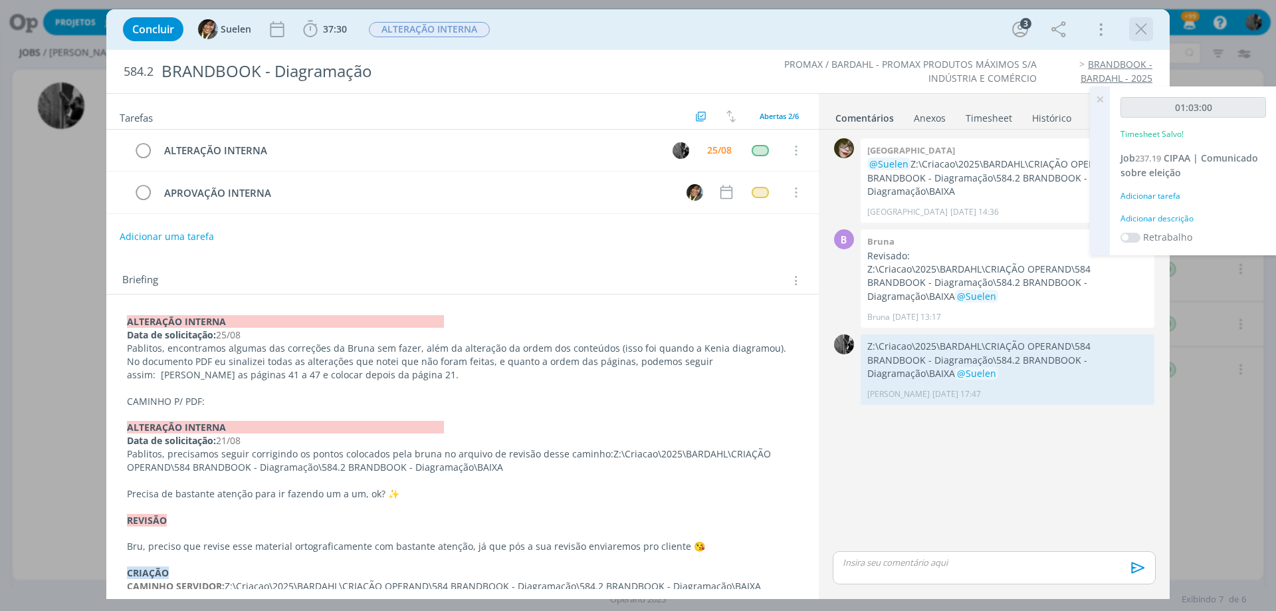
click at [1151, 31] on icon "dialog" at bounding box center [1141, 29] width 20 height 20
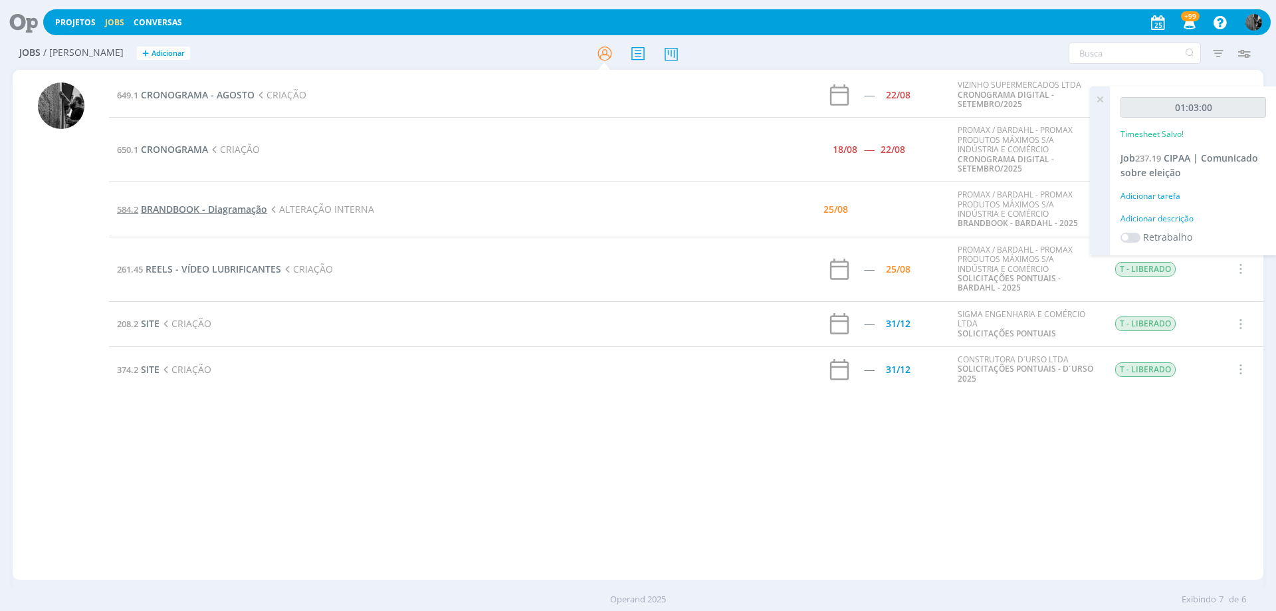
click at [193, 215] on span "BRANDBOOK - Diagramação" at bounding box center [204, 209] width 126 height 13
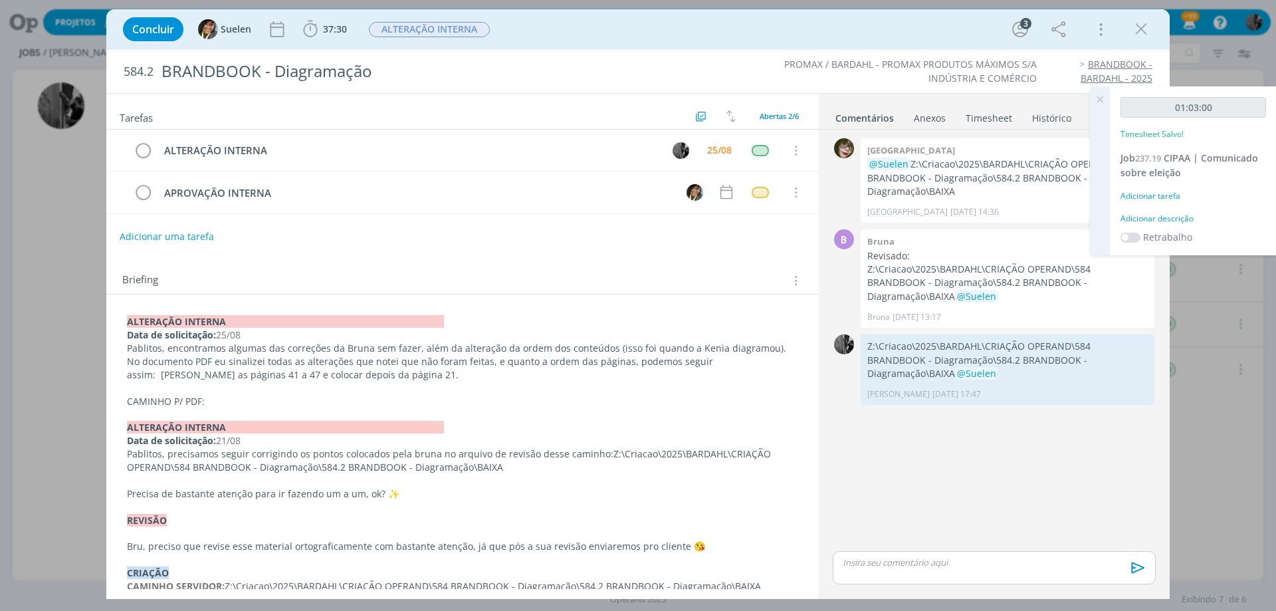
click at [1103, 96] on icon at bounding box center [1100, 99] width 24 height 26
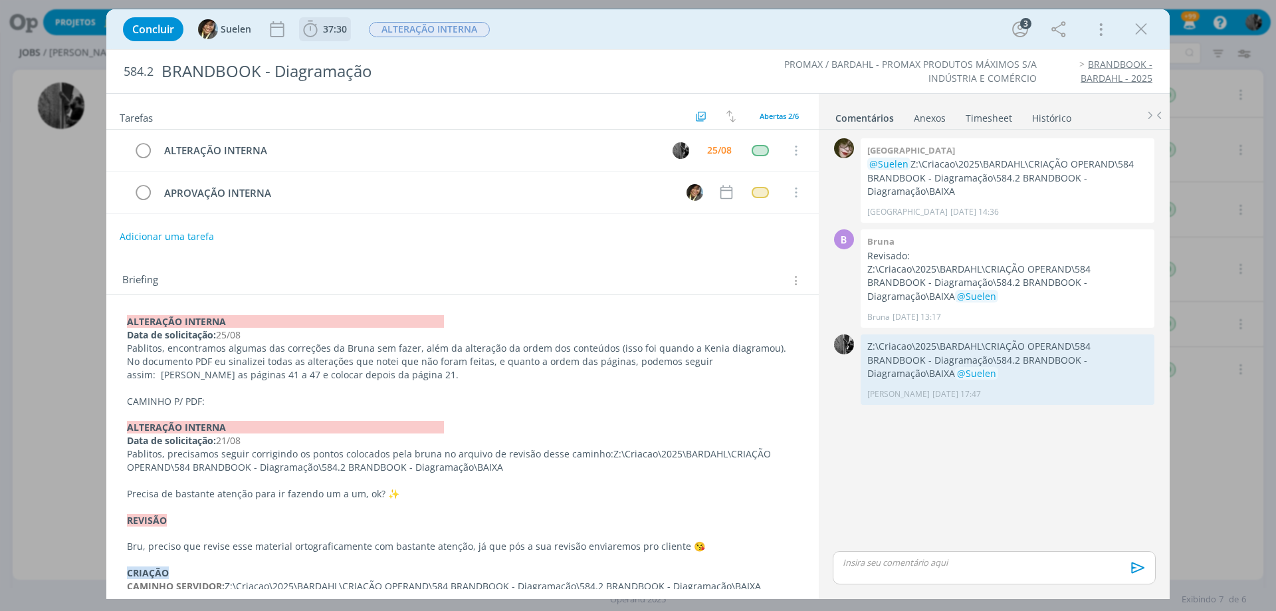
click at [343, 23] on span "37:30" at bounding box center [335, 29] width 24 height 13
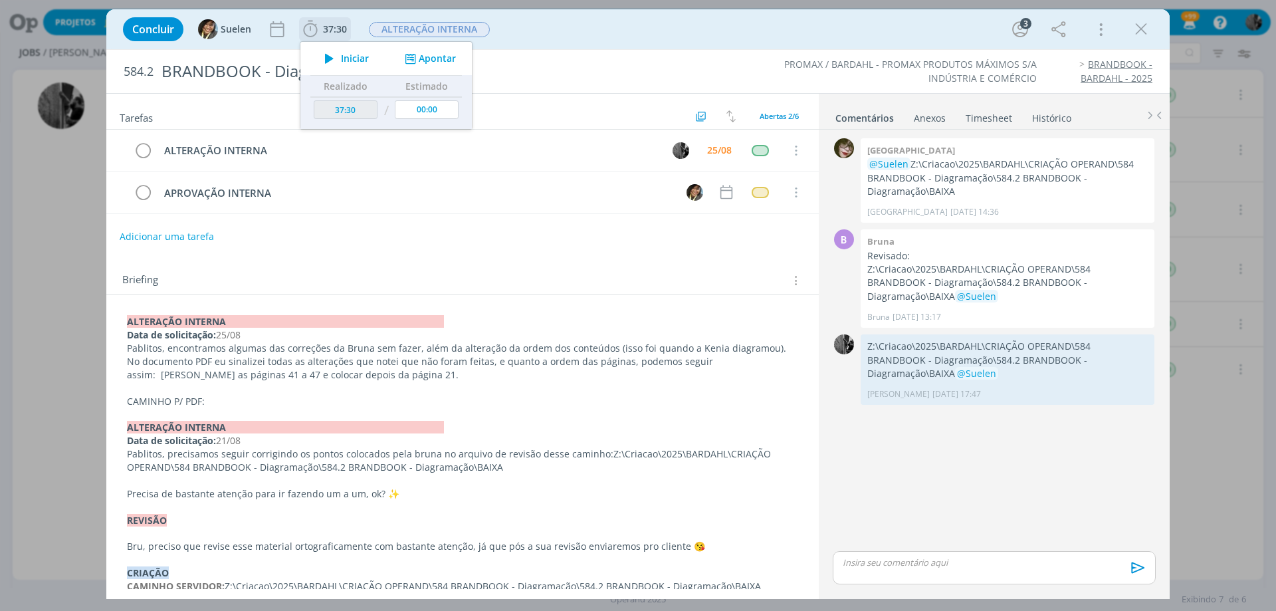
click at [340, 51] on icon "dialog" at bounding box center [329, 58] width 23 height 17
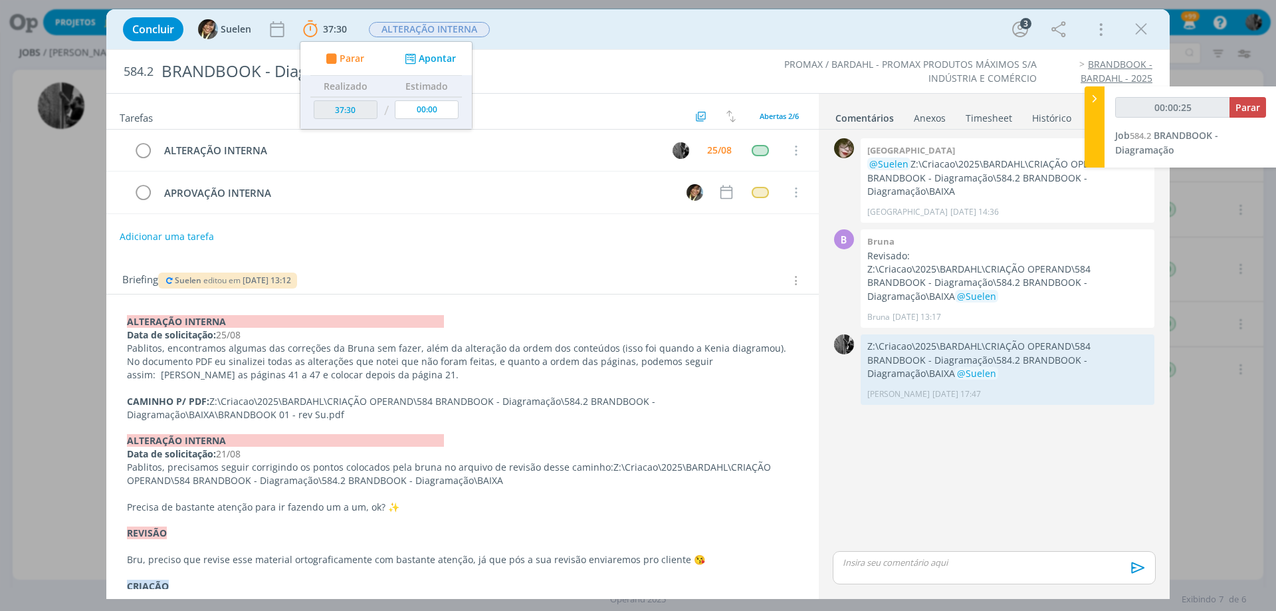
type input "00:00:26"
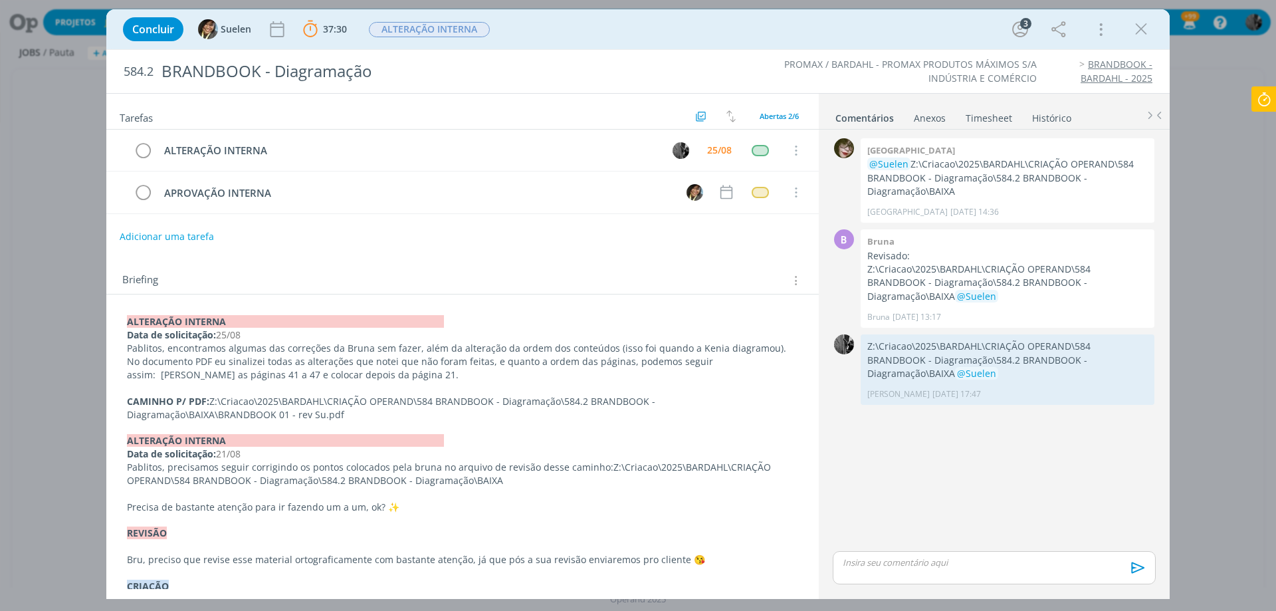
drag, startPoint x: 332, startPoint y: 408, endPoint x: 211, endPoint y: 401, distance: 121.8
click at [211, 401] on p "CAMINHO P/ PDF: Z:\Criacao\2025\BARDAHL\CRIAÇÃO OPERAND\584 BRANDBOOK - Diagram…" at bounding box center [462, 408] width 671 height 27
copy p "Z:\Criacao\2025\BARDAHL\CRIAÇÃO OPERAND\584 BRANDBOOK - Diagramação\584.2 BRAND…"
